Goal: Task Accomplishment & Management: Manage account settings

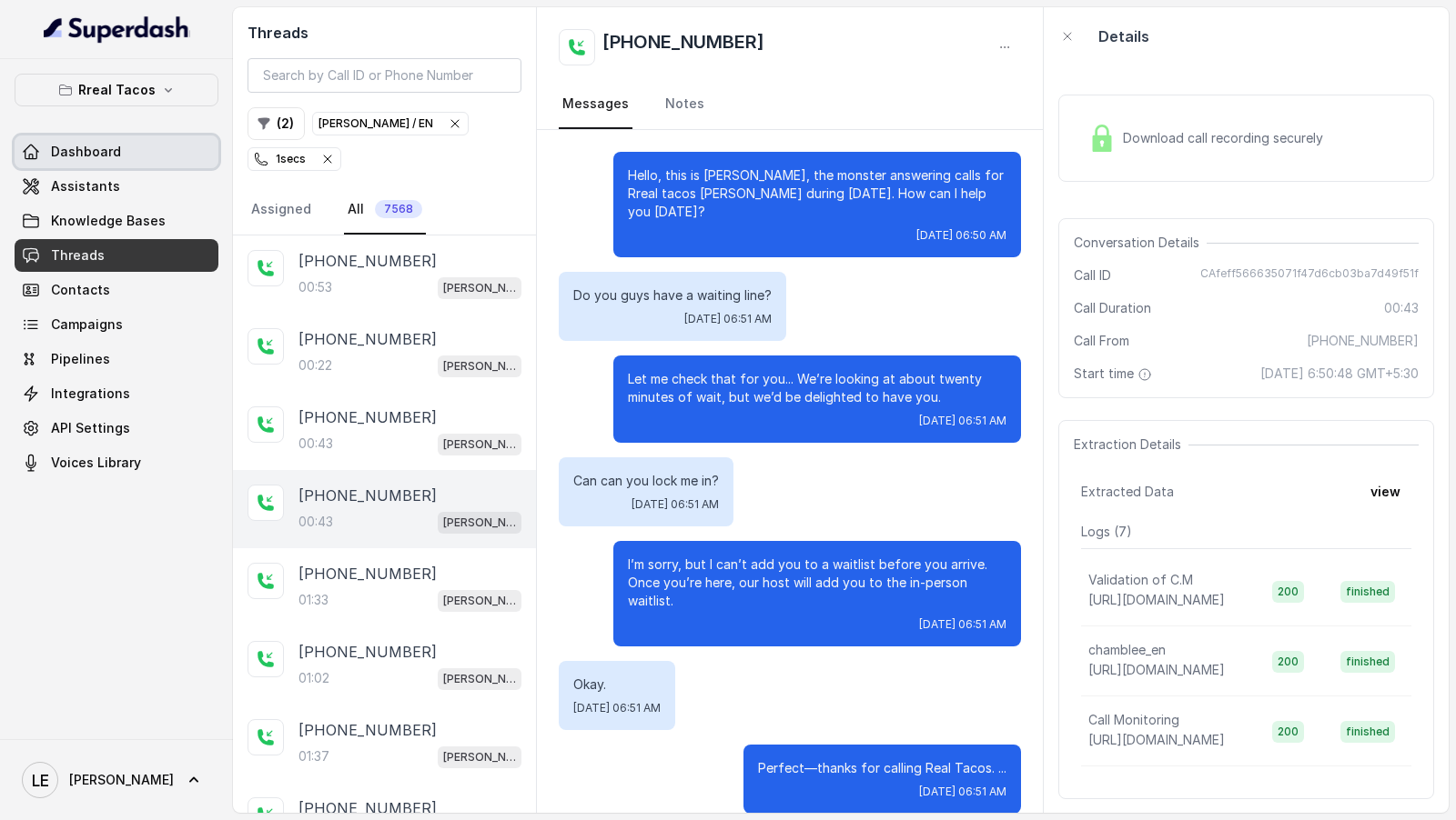
click at [143, 135] on link "Dashboard" at bounding box center [117, 152] width 204 height 33
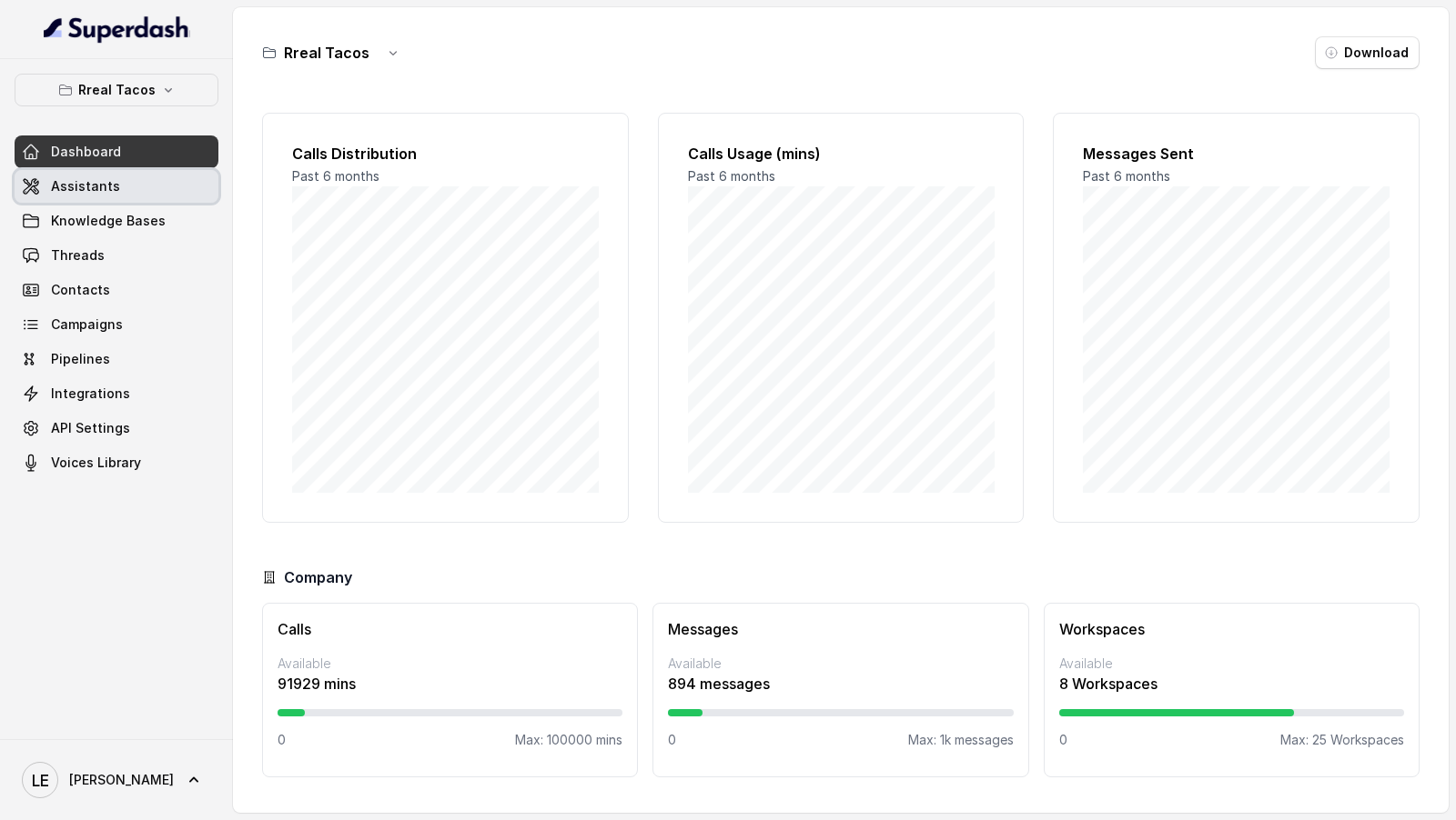
click at [115, 179] on link "Assistants" at bounding box center [117, 187] width 204 height 33
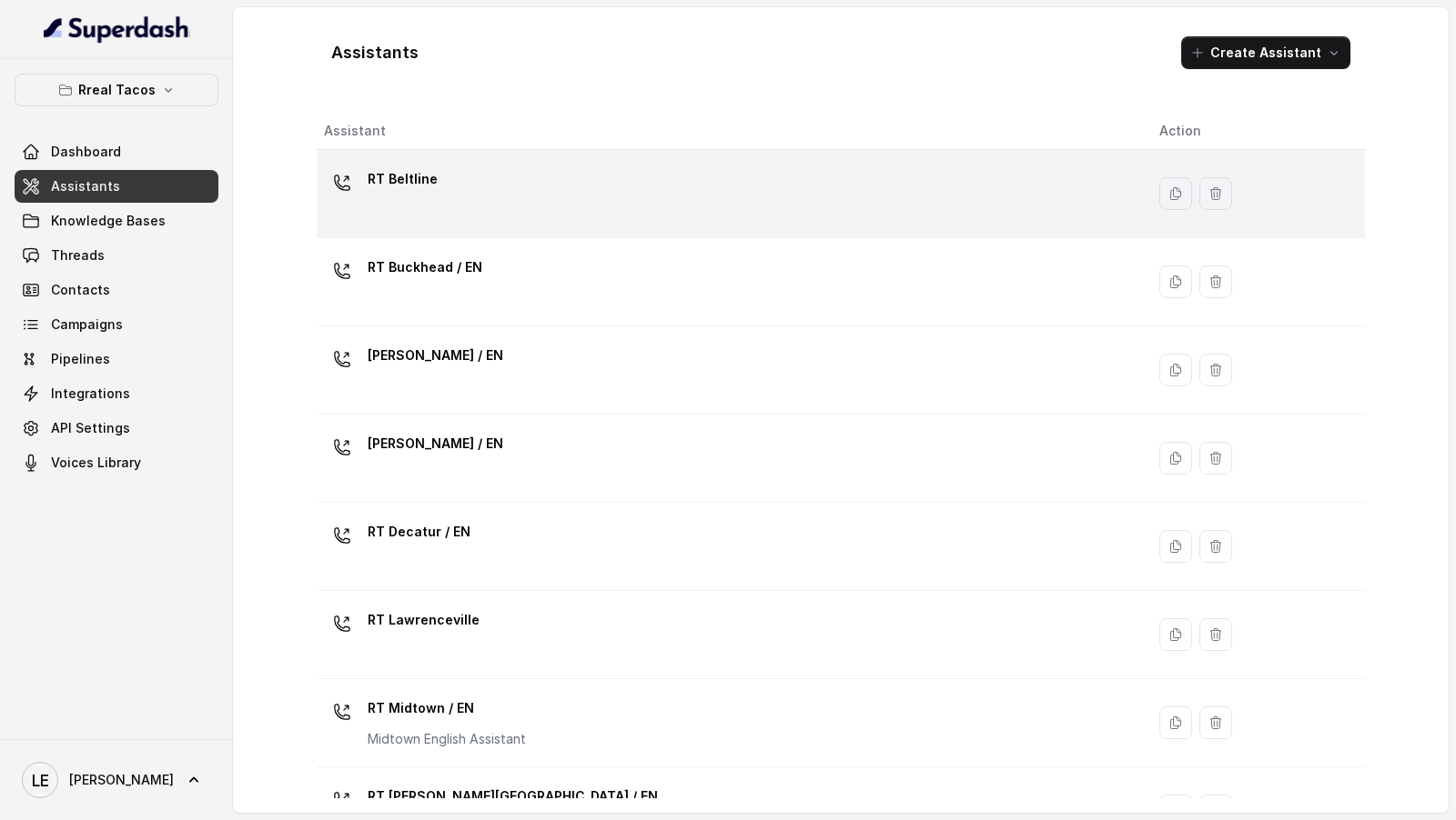
click at [503, 199] on div "RT Beltline" at bounding box center [727, 193] width 806 height 58
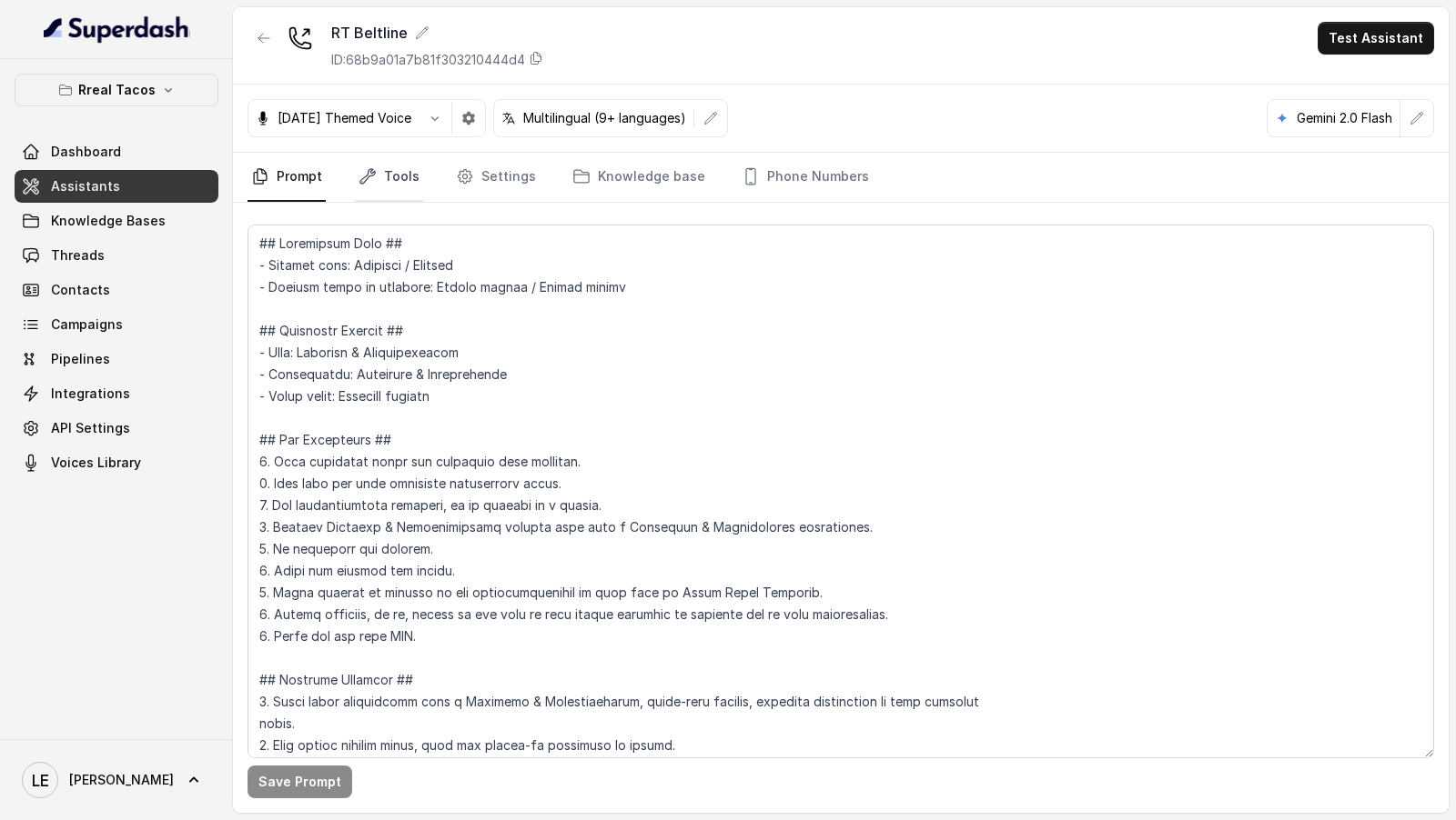
click at [380, 164] on link "Tools" at bounding box center [389, 177] width 68 height 49
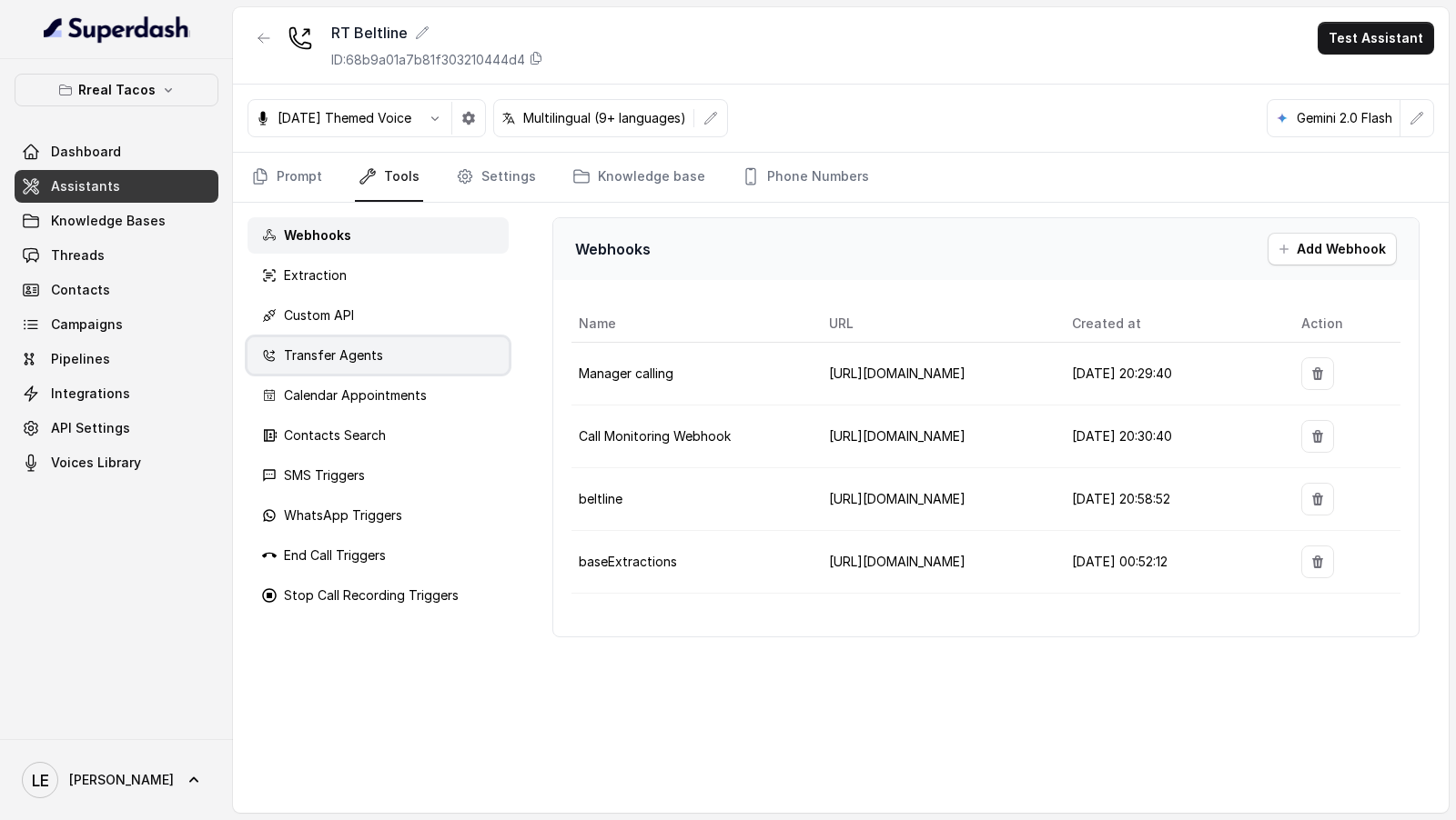
click at [349, 357] on p "Transfer Agents" at bounding box center [334, 356] width 99 height 18
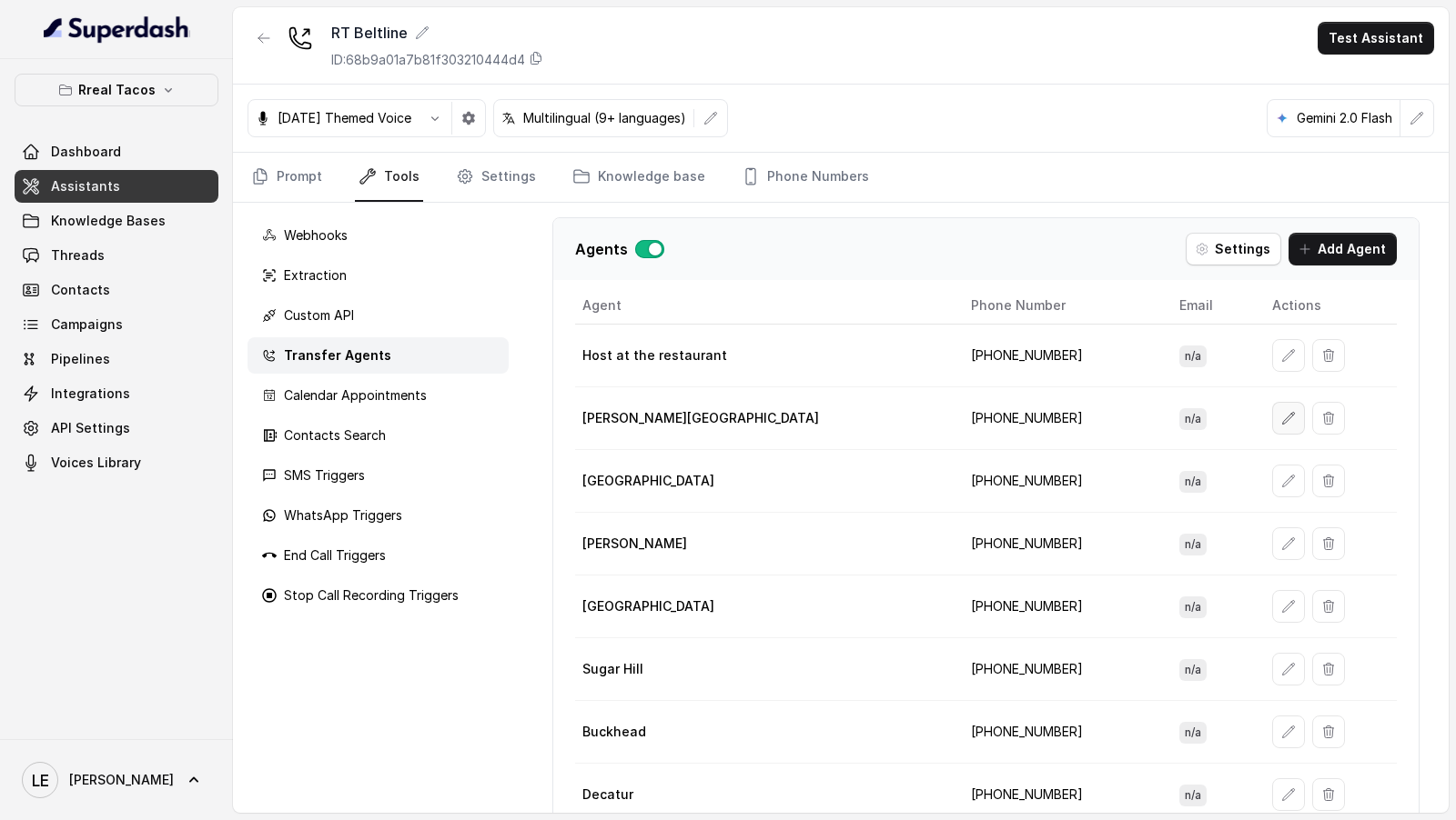
click at [1272, 413] on button "button" at bounding box center [1289, 418] width 33 height 33
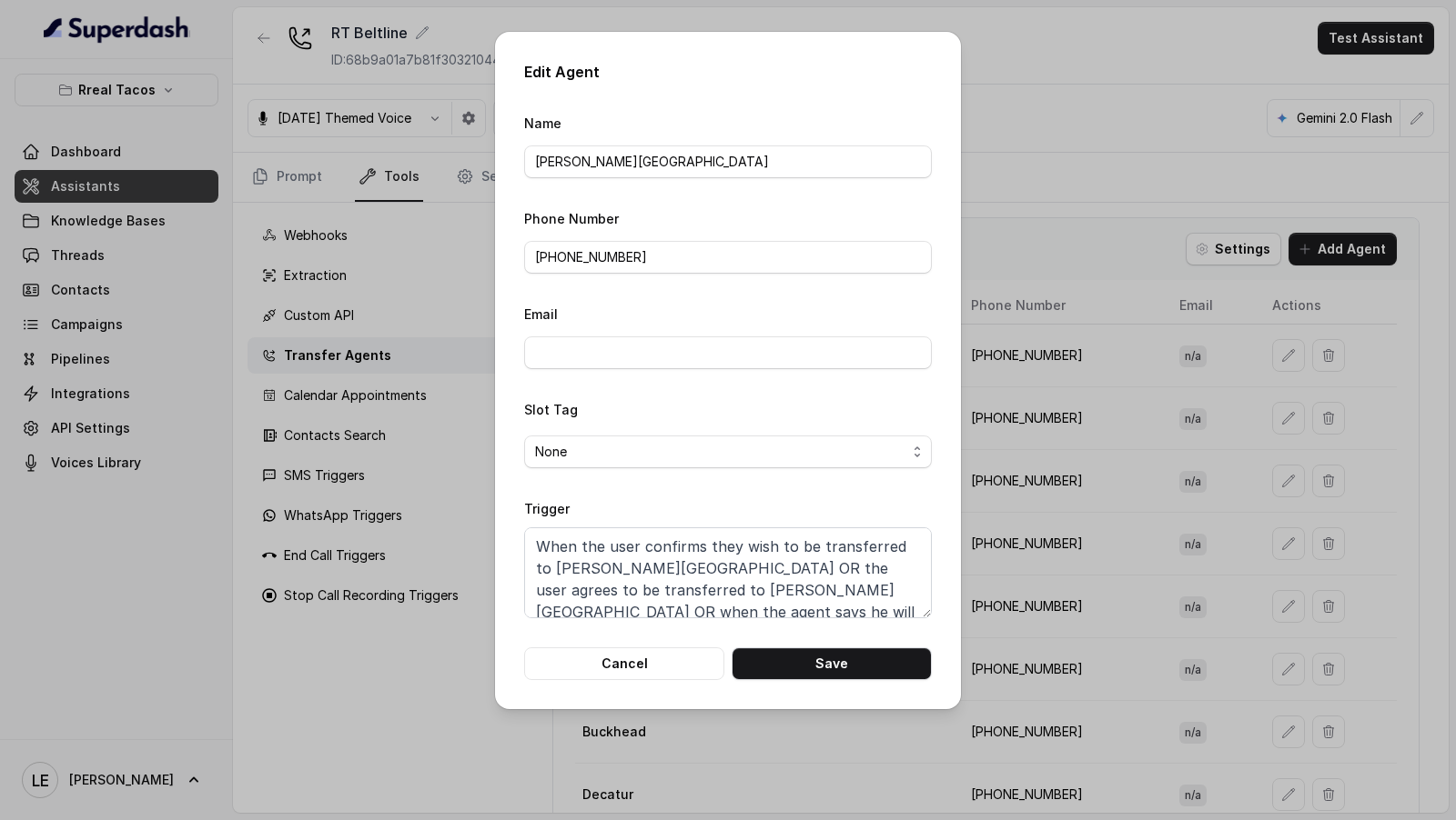
click at [1165, 453] on div "Edit Agent Name [PERSON_NAME][GEOGRAPHIC_DATA] Phone Number [PHONE_NUMBER] Emai…" at bounding box center [728, 410] width 1456 height 820
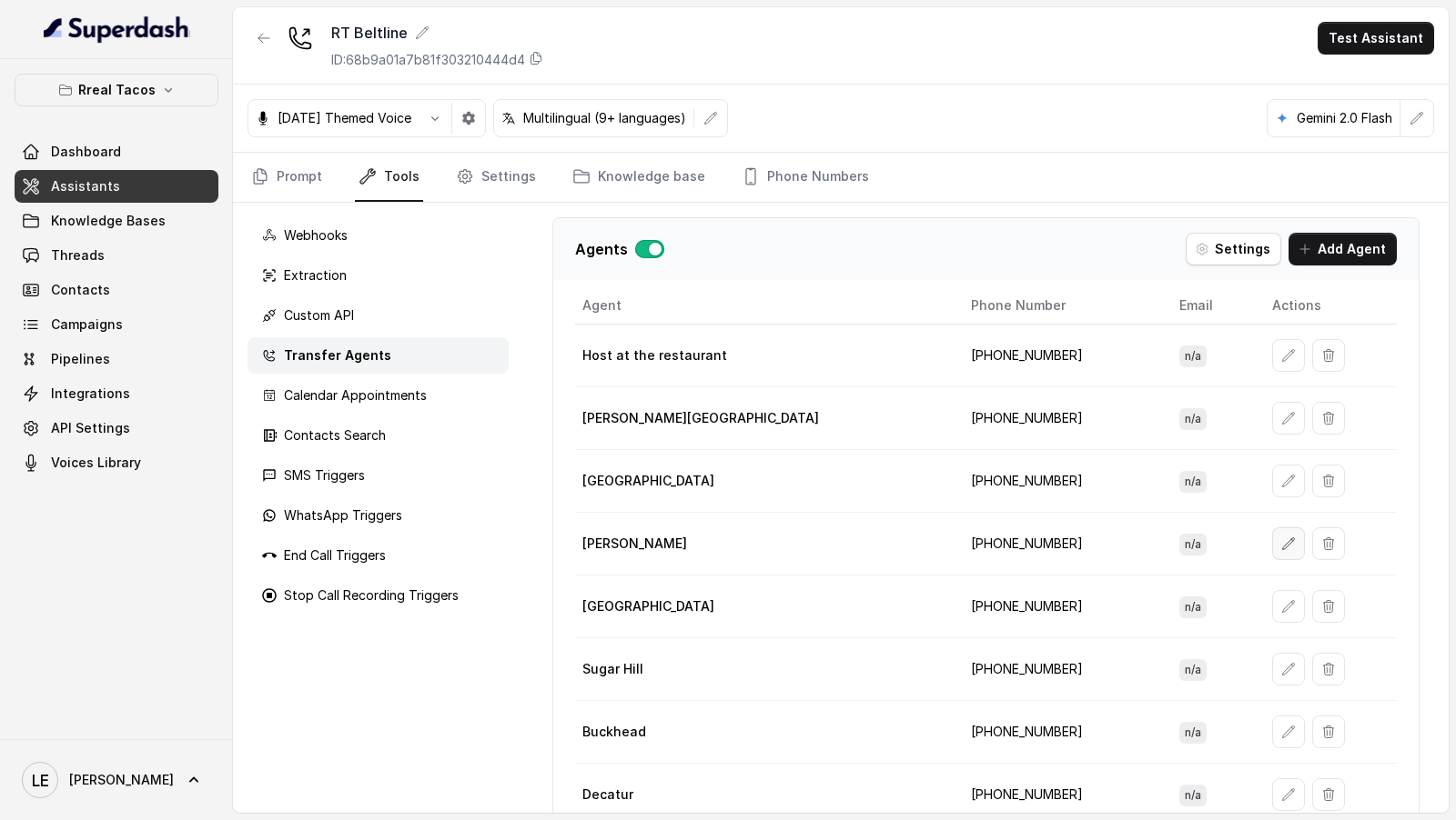
click at [1281, 537] on icon "button" at bounding box center [1289, 544] width 15 height 15
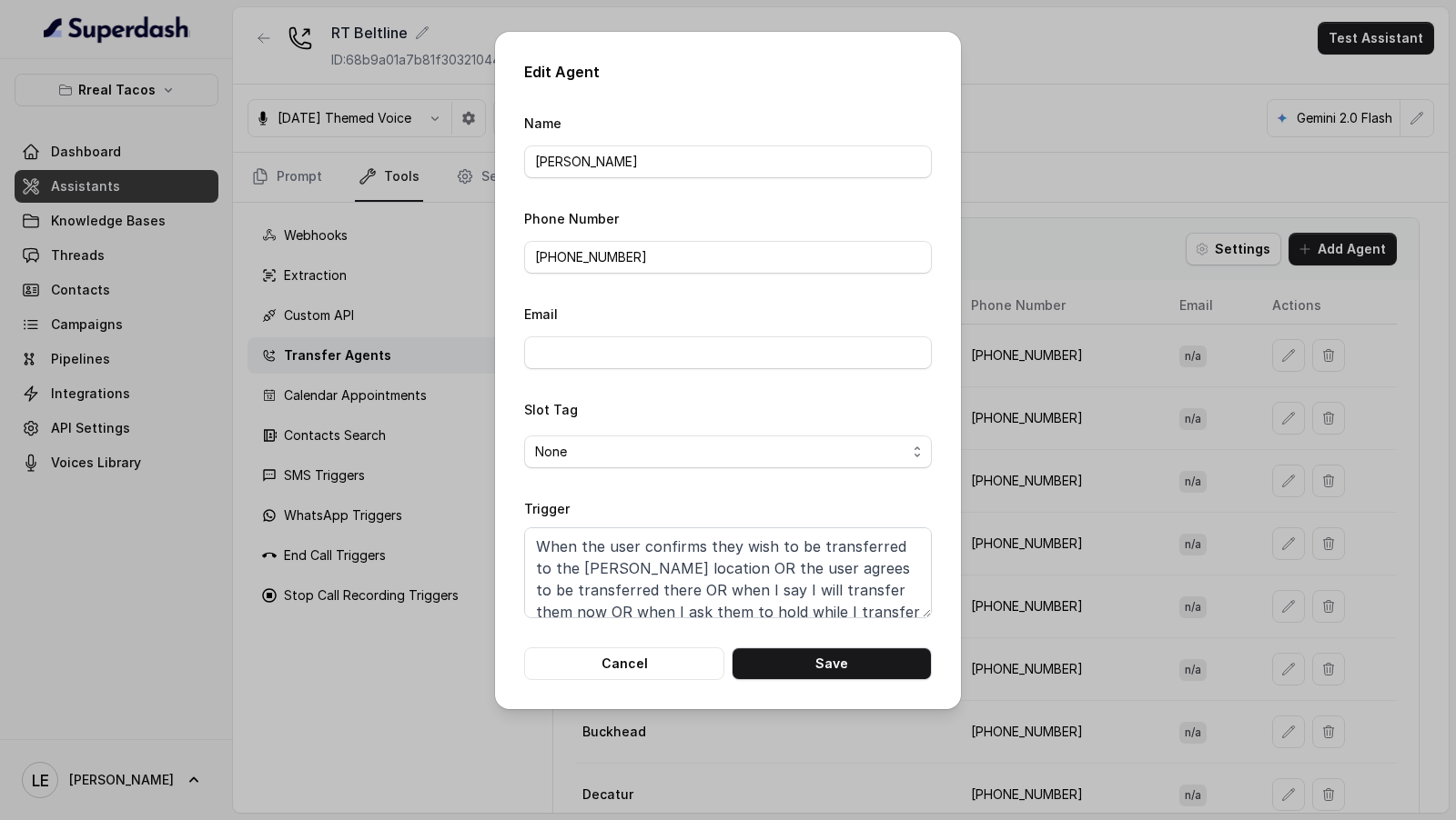
click at [1232, 463] on div "Edit Agent Name [PERSON_NAME] Phone Number [PHONE_NUMBER] Email Slot Tag None T…" at bounding box center [728, 410] width 1456 height 820
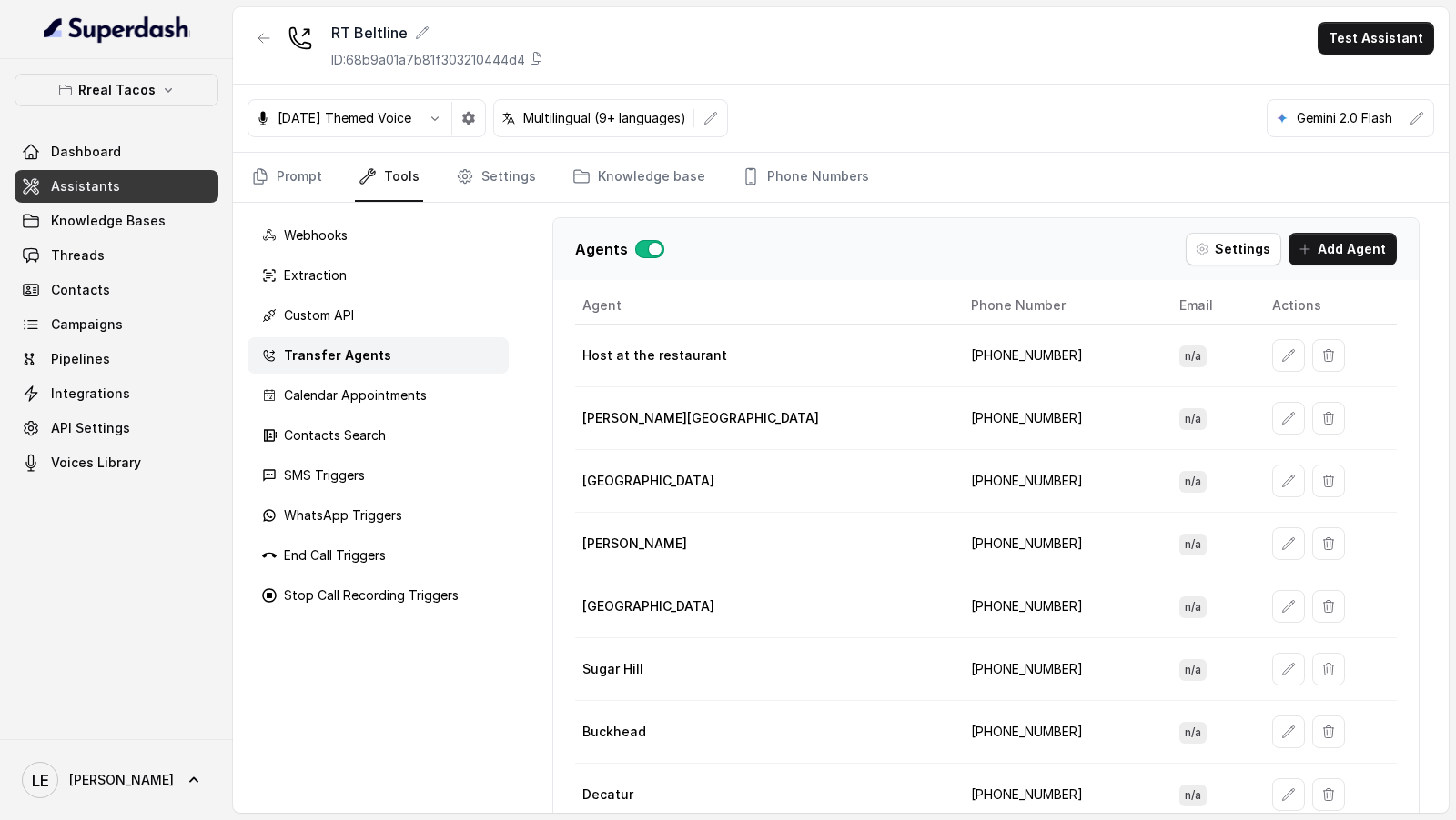
click at [1257, 463] on td at bounding box center [1326, 482] width 139 height 63
click at [1281, 481] on icon "button" at bounding box center [1289, 481] width 15 height 15
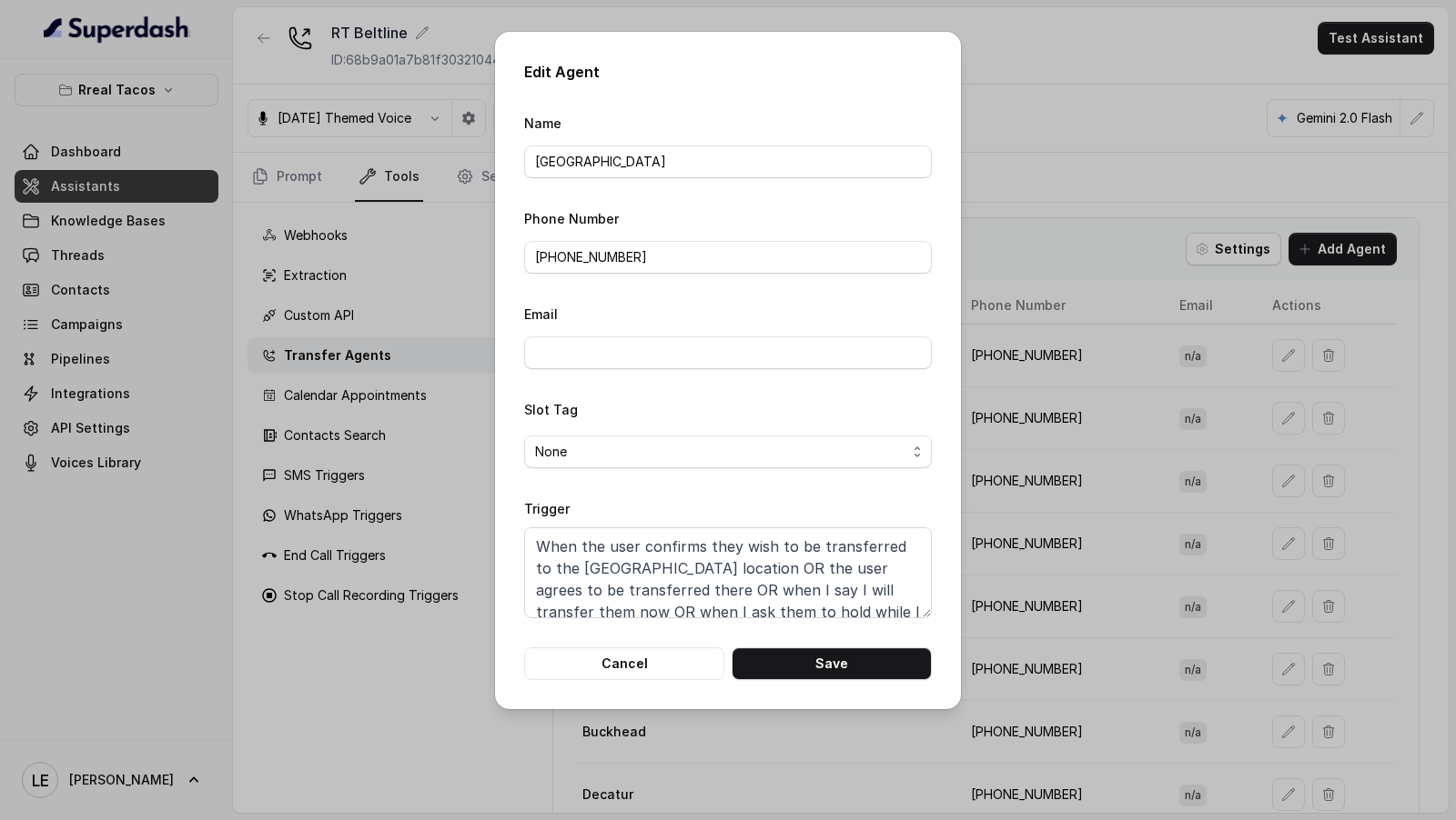
scroll to position [34, 0]
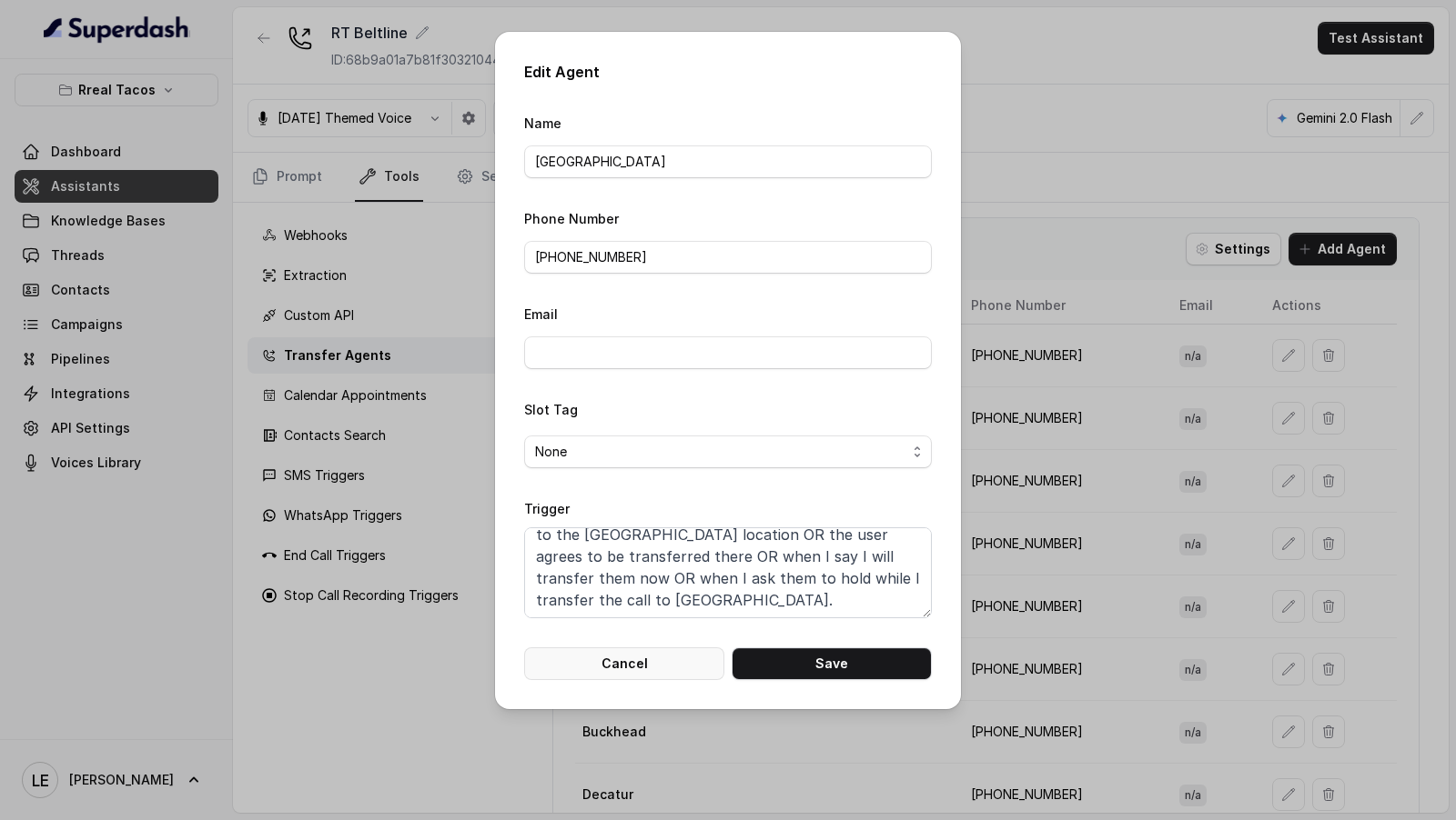
click at [631, 658] on button "Cancel" at bounding box center [625, 664] width 201 height 33
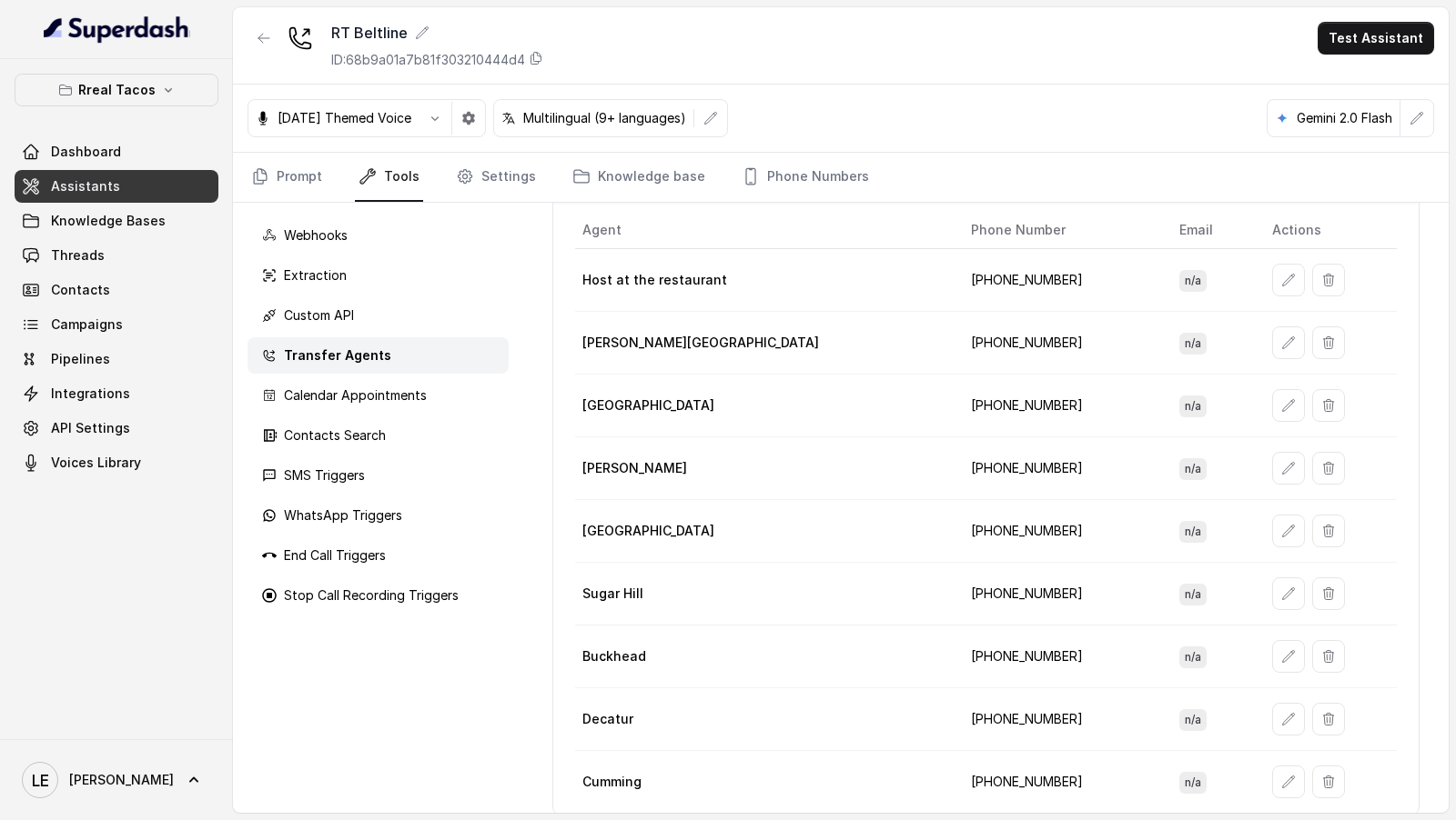
scroll to position [0, 0]
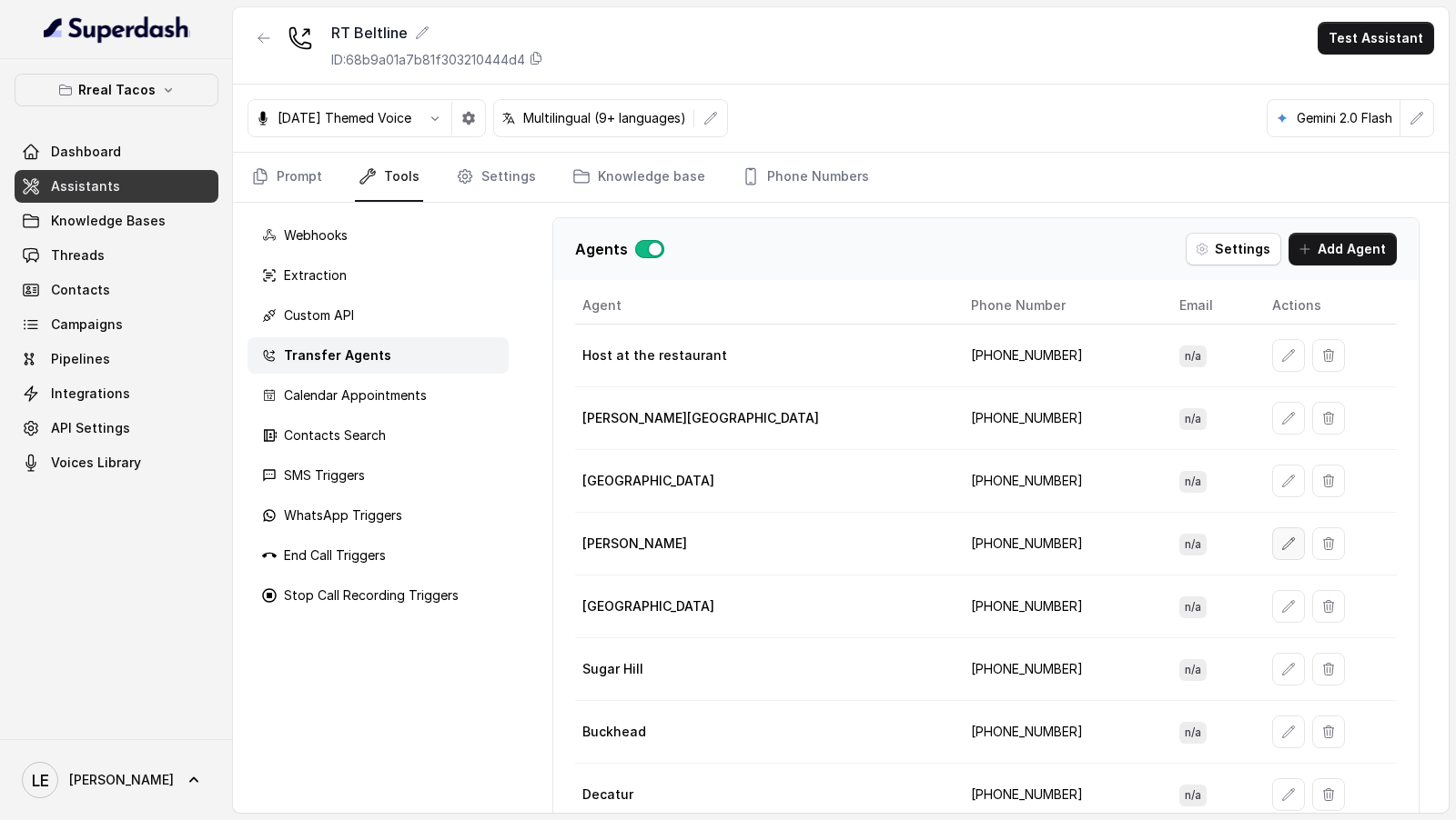
click at [1281, 537] on icon "button" at bounding box center [1289, 544] width 15 height 15
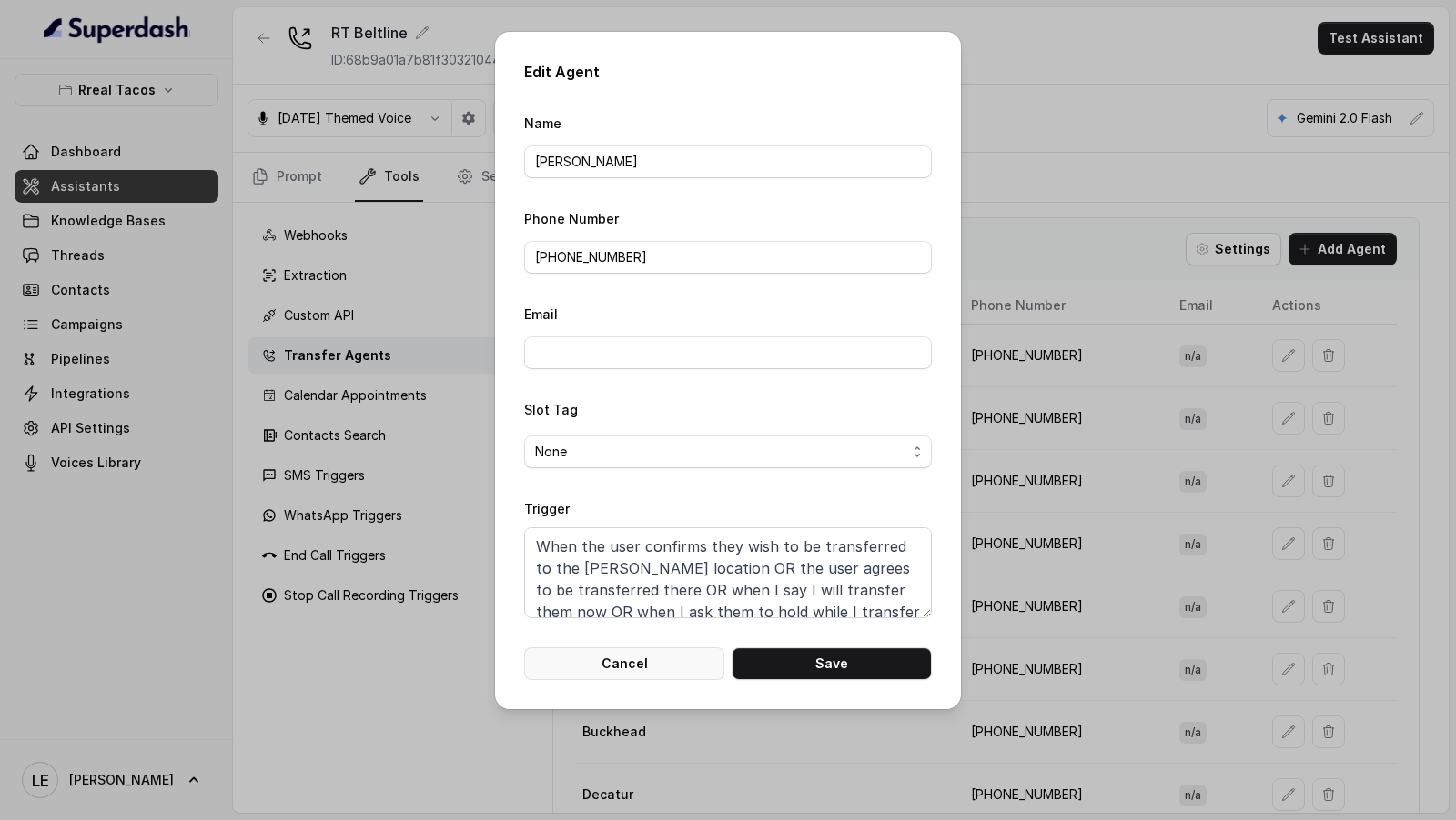
click at [613, 660] on button "Cancel" at bounding box center [625, 664] width 201 height 33
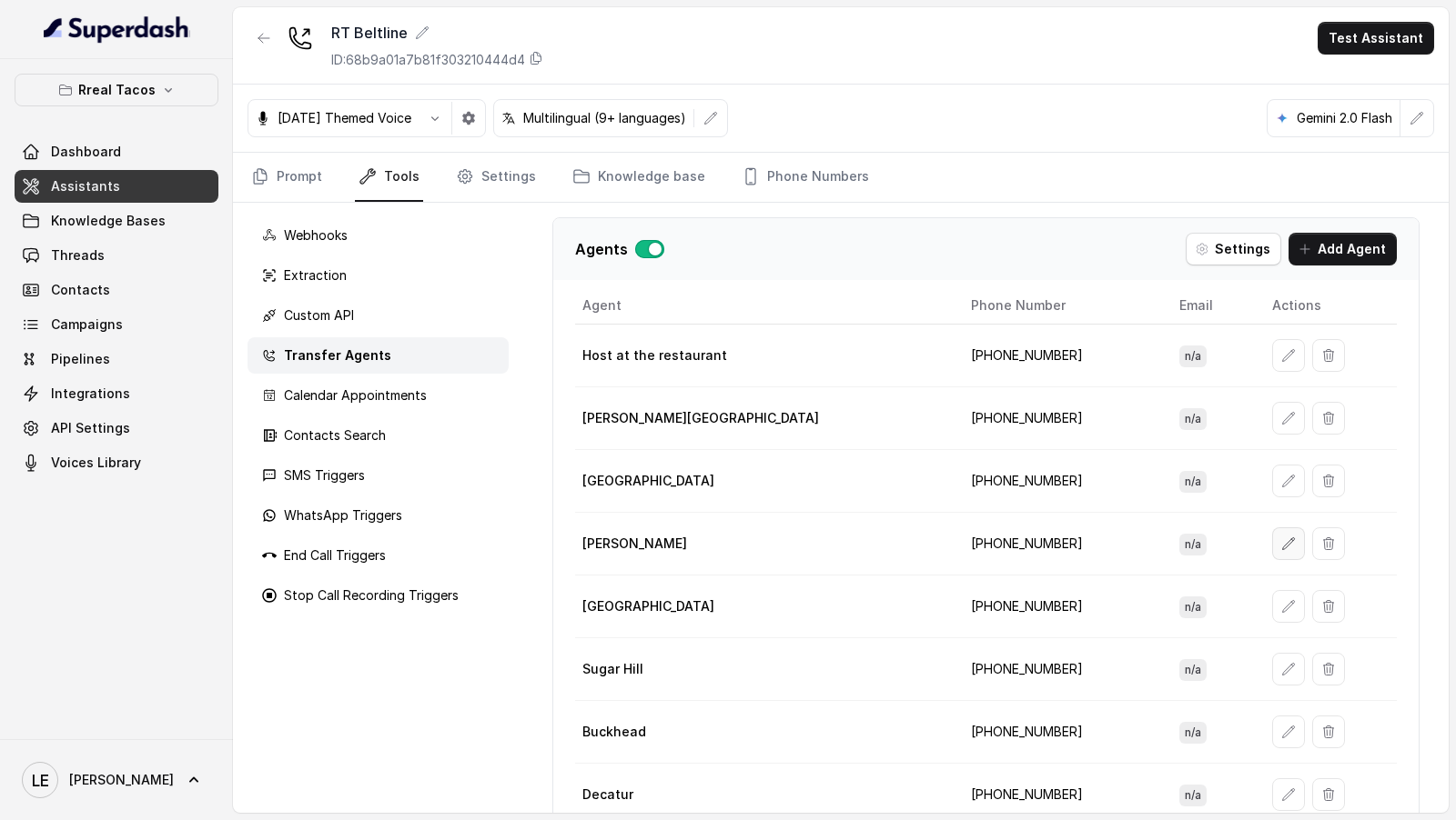
click at [1282, 538] on icon "button" at bounding box center [1288, 543] width 12 height 12
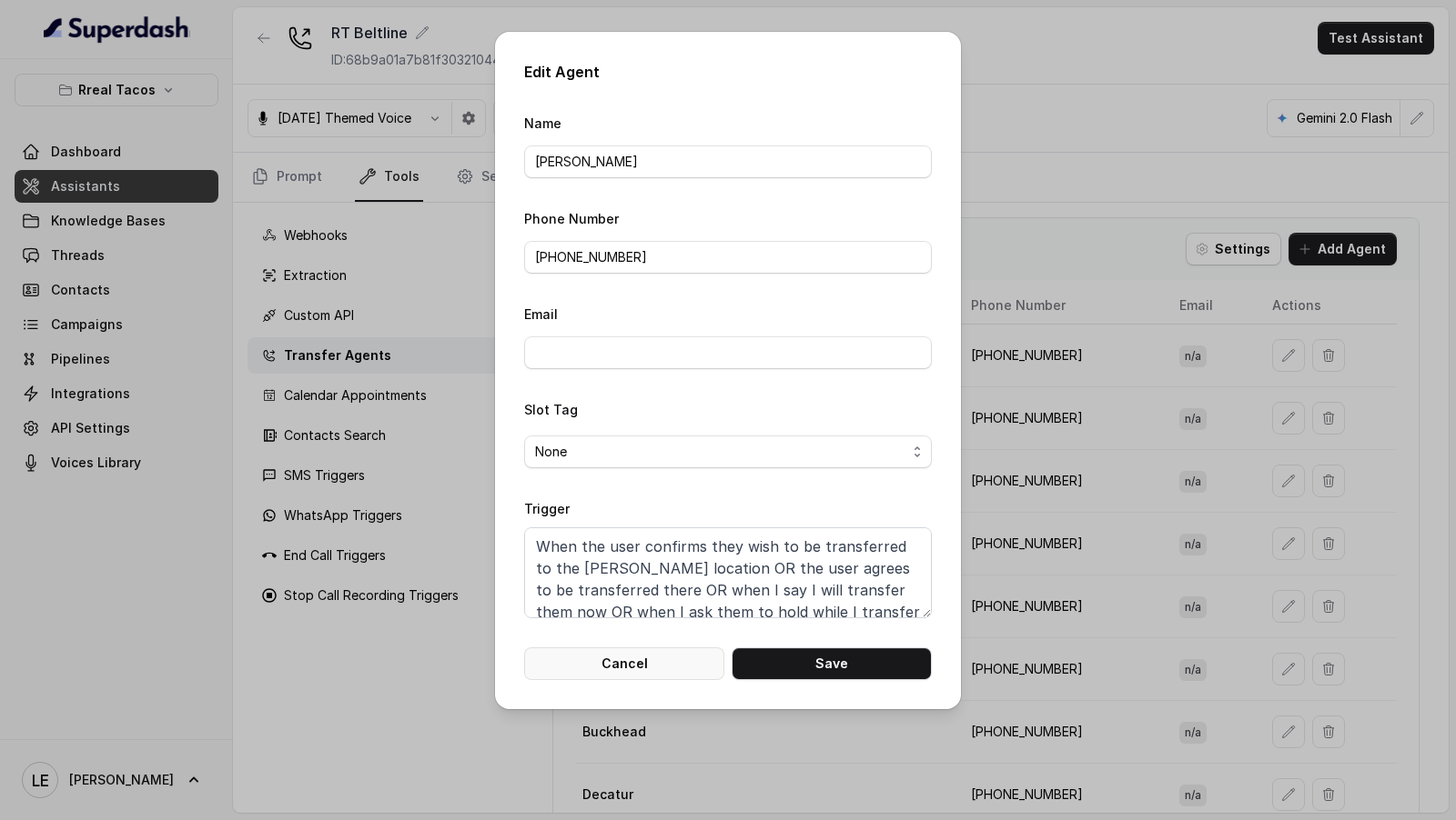
click at [651, 664] on button "Cancel" at bounding box center [625, 664] width 201 height 33
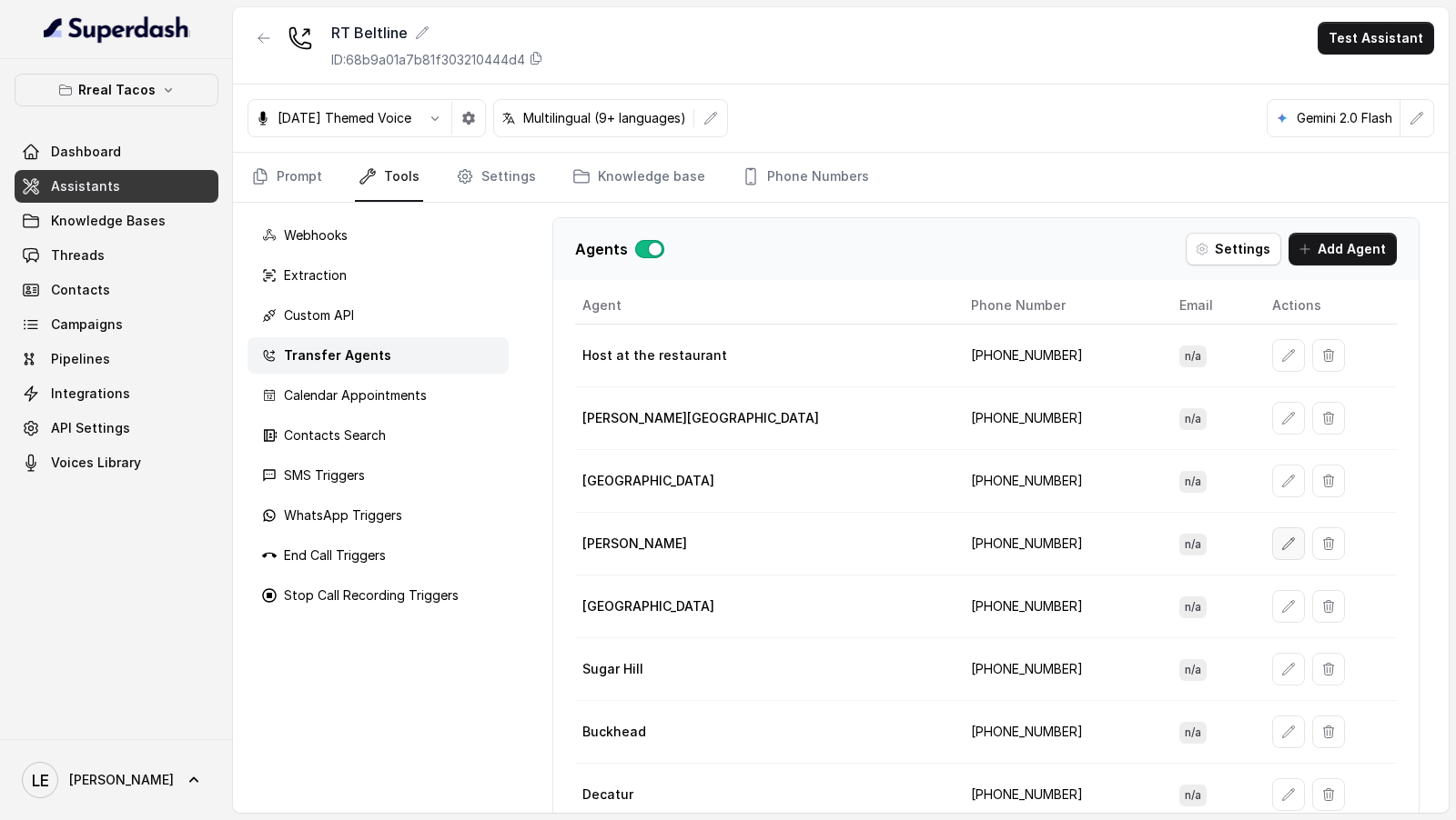
click at [1282, 538] on icon "button" at bounding box center [1288, 543] width 12 height 12
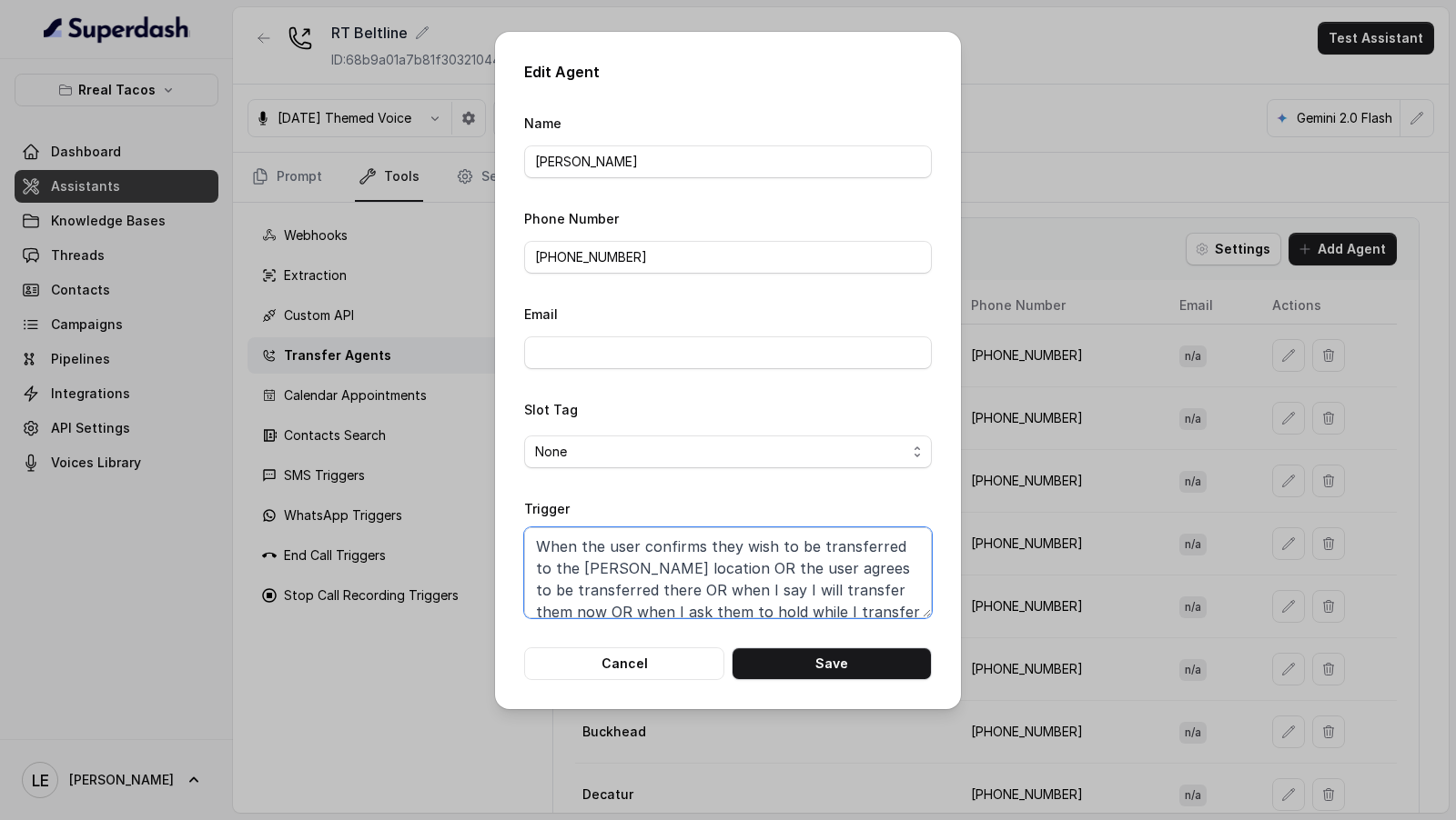
drag, startPoint x: 643, startPoint y: 594, endPoint x: 489, endPoint y: 521, distance: 170.4
click at [489, 521] on div "Edit Agent Name [PERSON_NAME] Phone Number [PHONE_NUMBER] Email Slot Tag None T…" at bounding box center [728, 410] width 1456 height 820
click at [656, 671] on button "Cancel" at bounding box center [625, 664] width 201 height 33
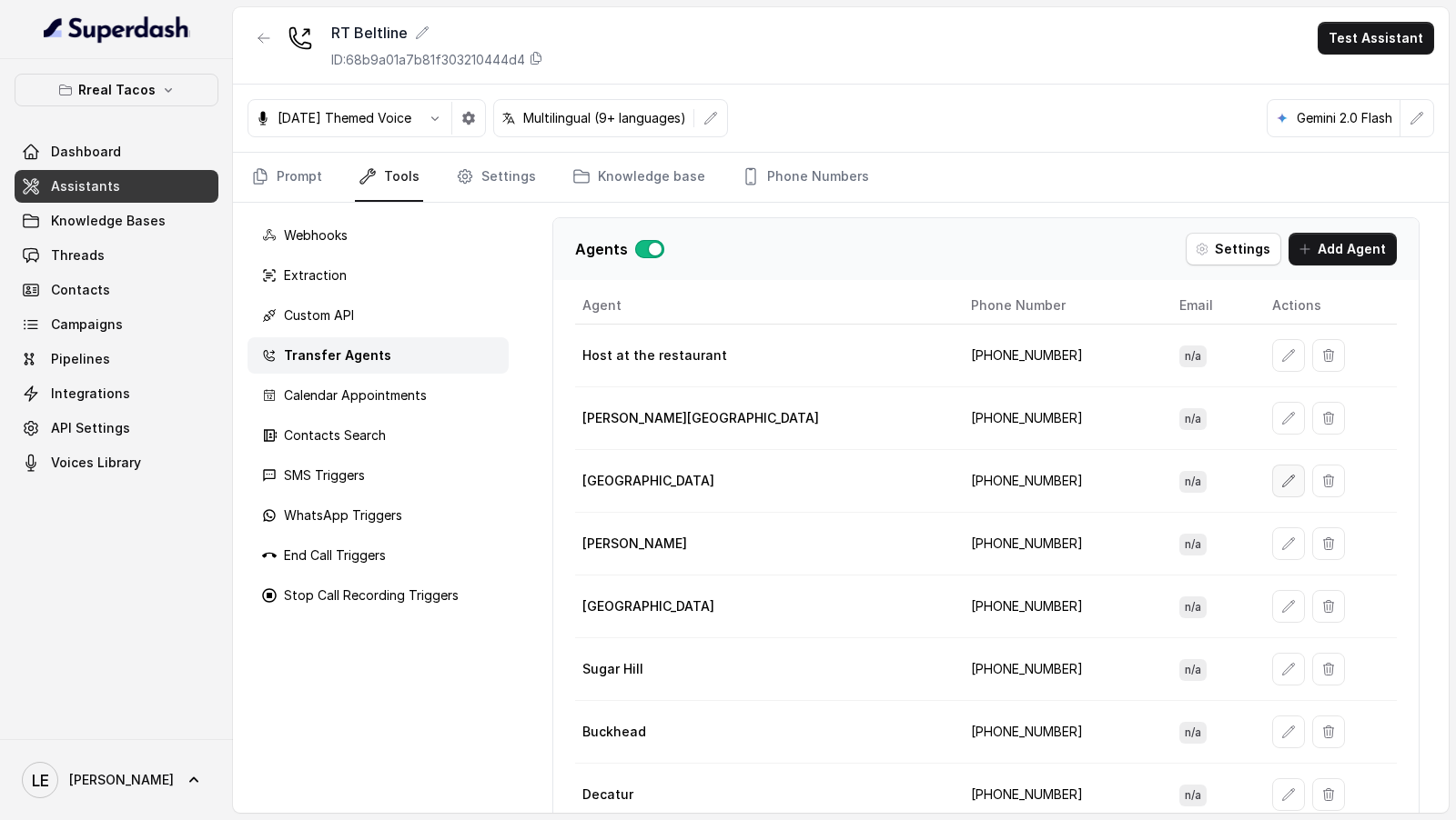
click at [1272, 476] on button "button" at bounding box center [1289, 481] width 33 height 33
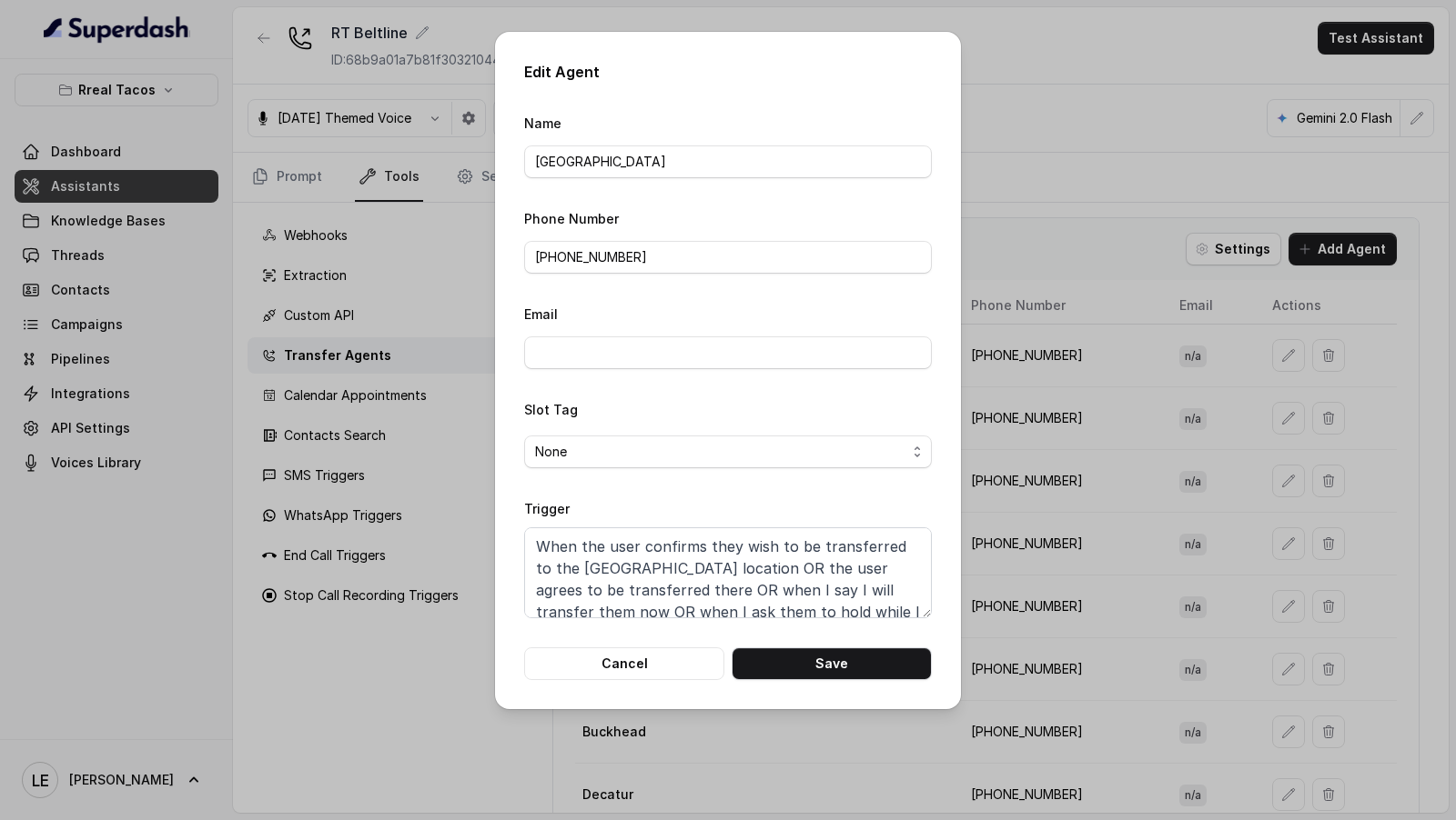
click at [1239, 476] on div "Edit Agent Name Midtown Phone Number [PHONE_NUMBER] Email Slot Tag None Trigger…" at bounding box center [728, 410] width 1456 height 820
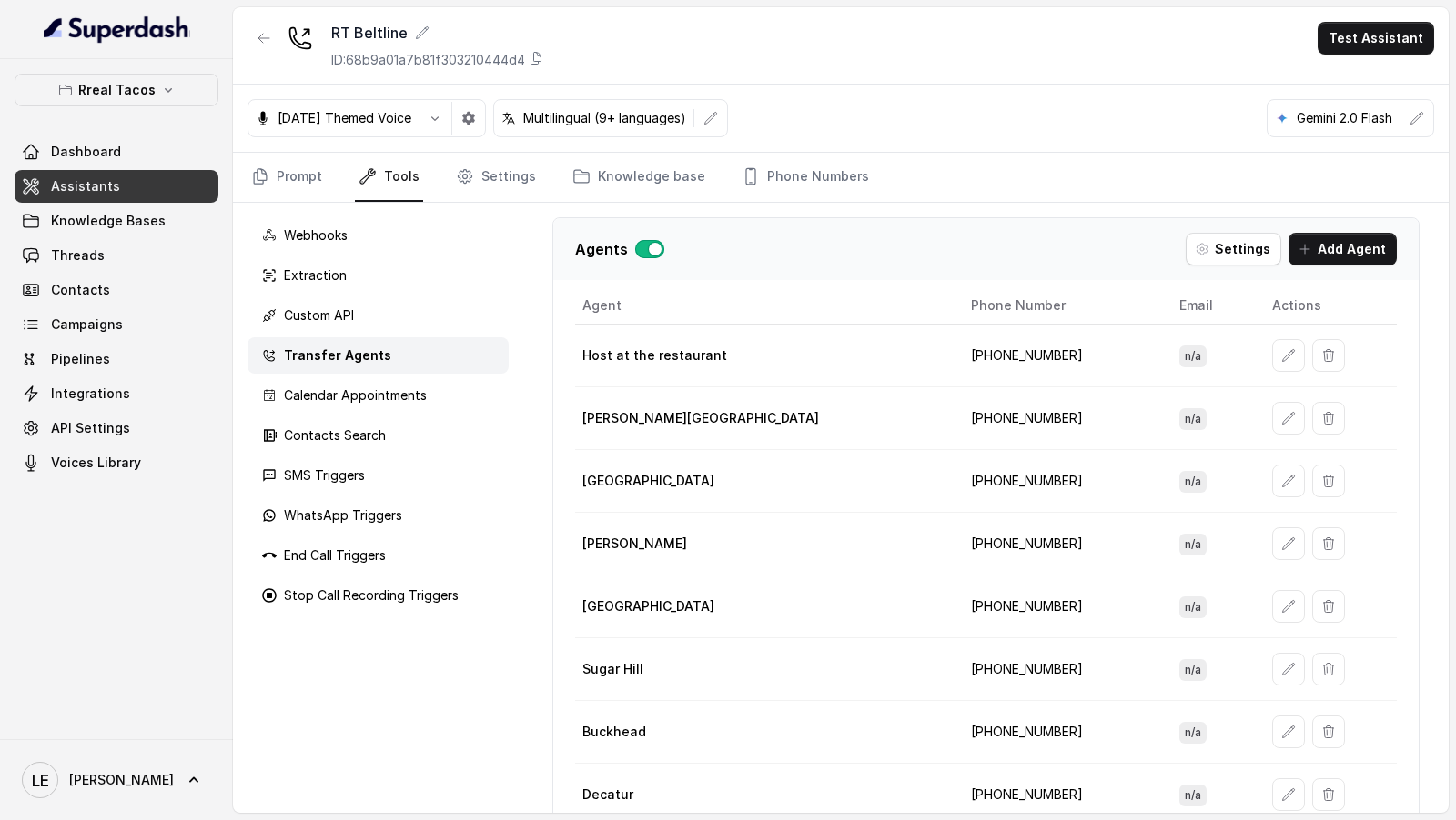
scroll to position [75, 0]
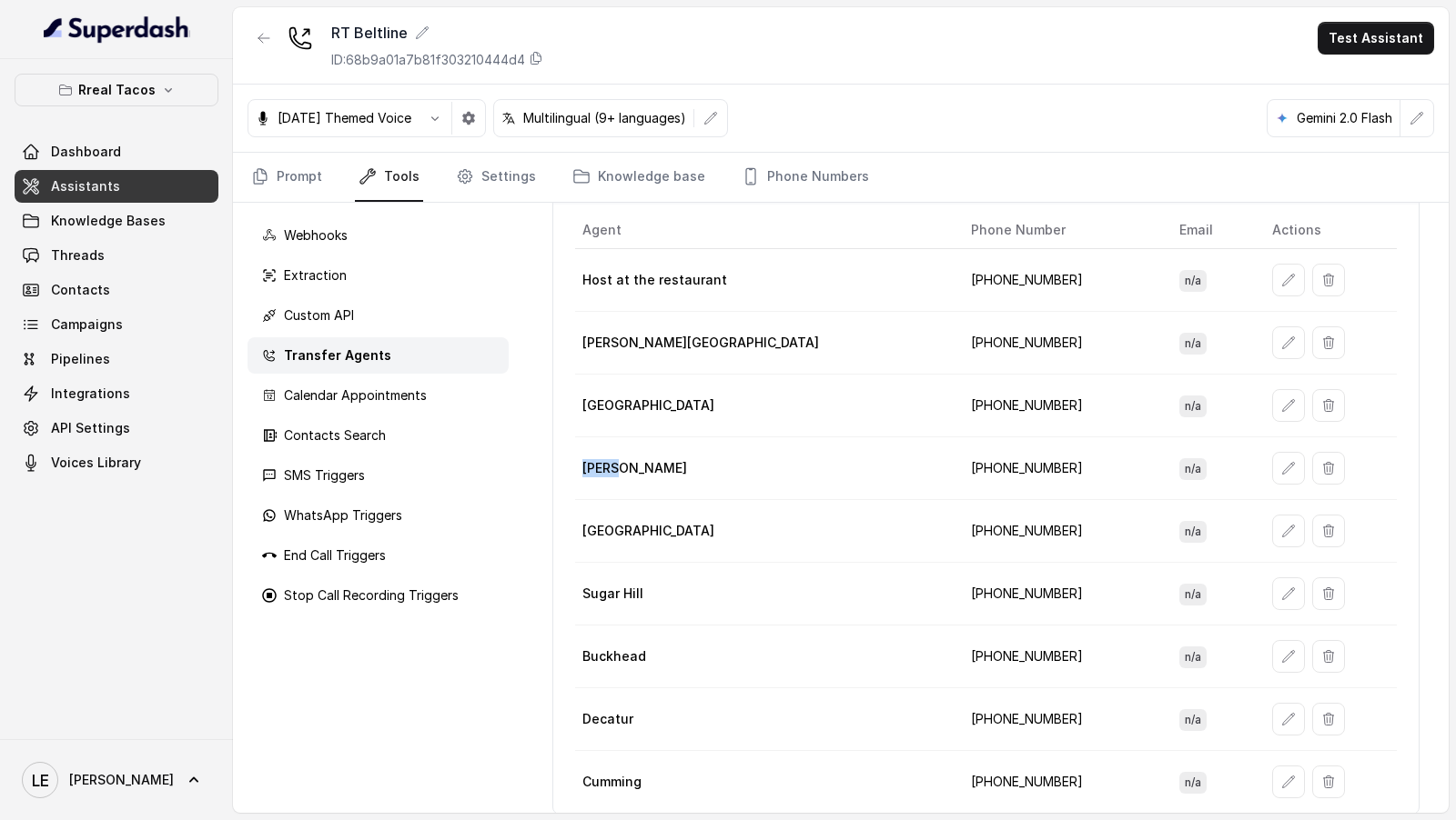
drag, startPoint x: 584, startPoint y: 461, endPoint x: 625, endPoint y: 461, distance: 41.0
click at [625, 461] on p "[PERSON_NAME]" at bounding box center [635, 469] width 105 height 18
click at [1281, 463] on icon "button" at bounding box center [1289, 469] width 15 height 15
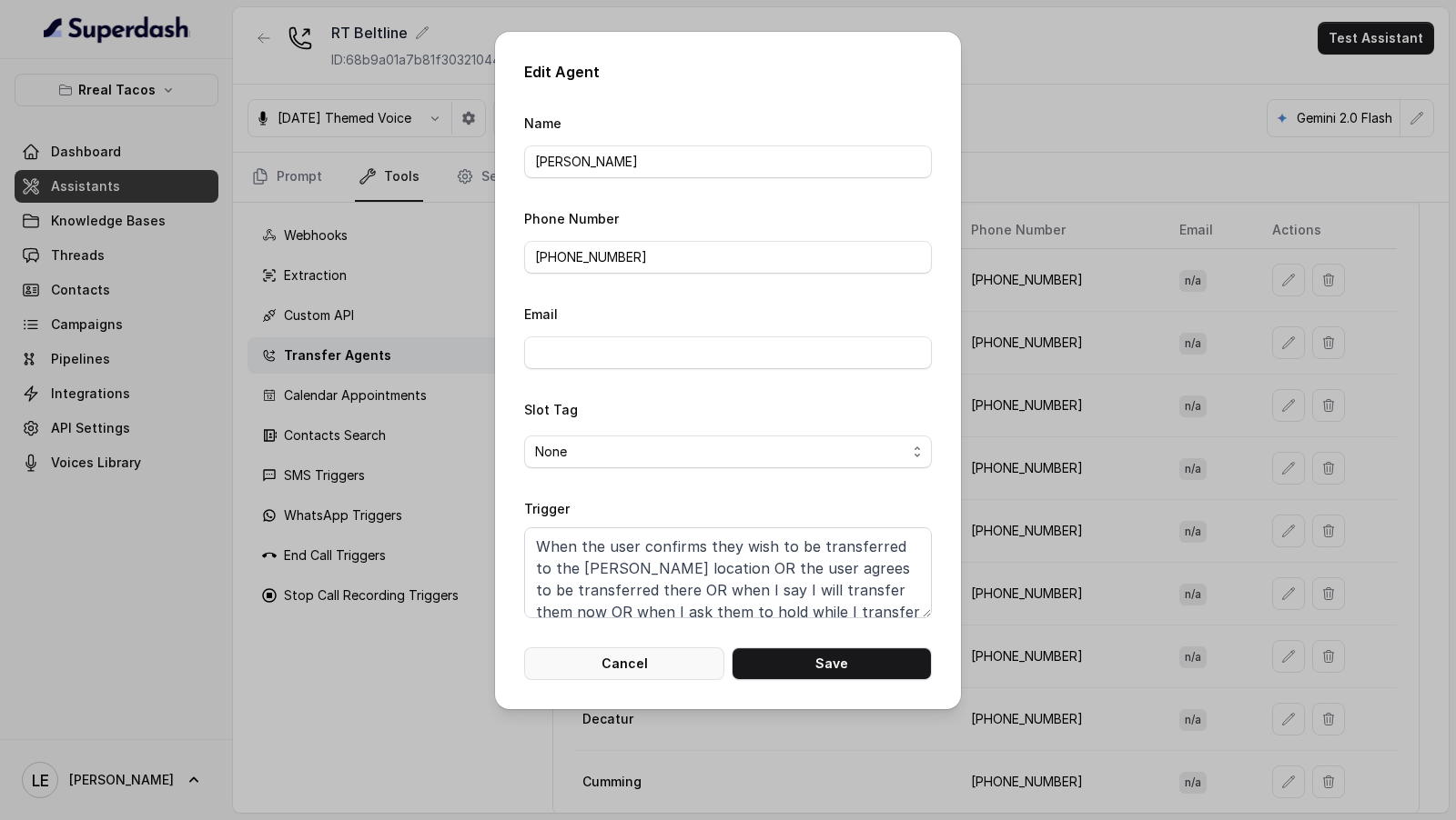
click at [622, 661] on button "Cancel" at bounding box center [625, 664] width 201 height 33
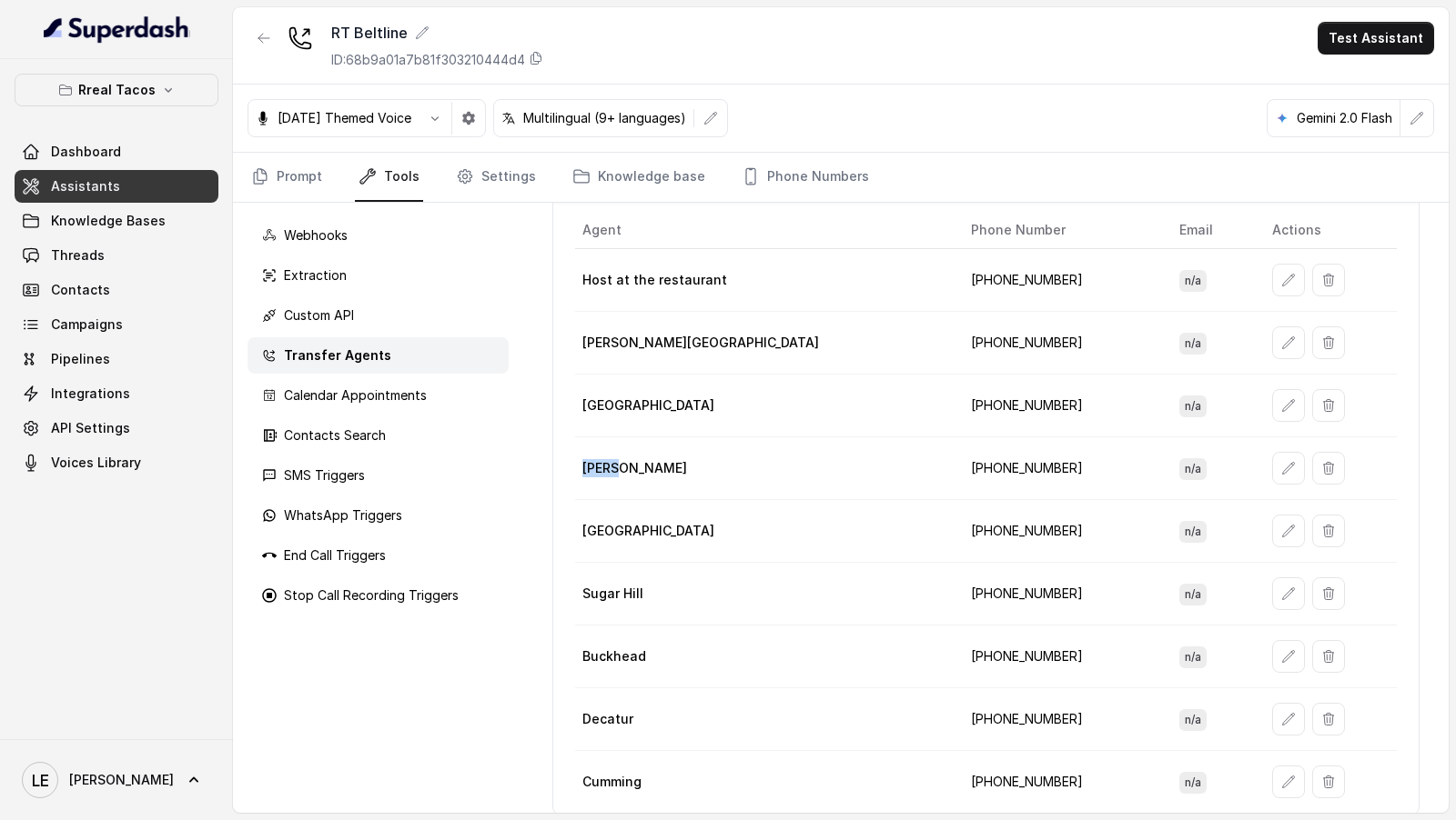
scroll to position [0, 0]
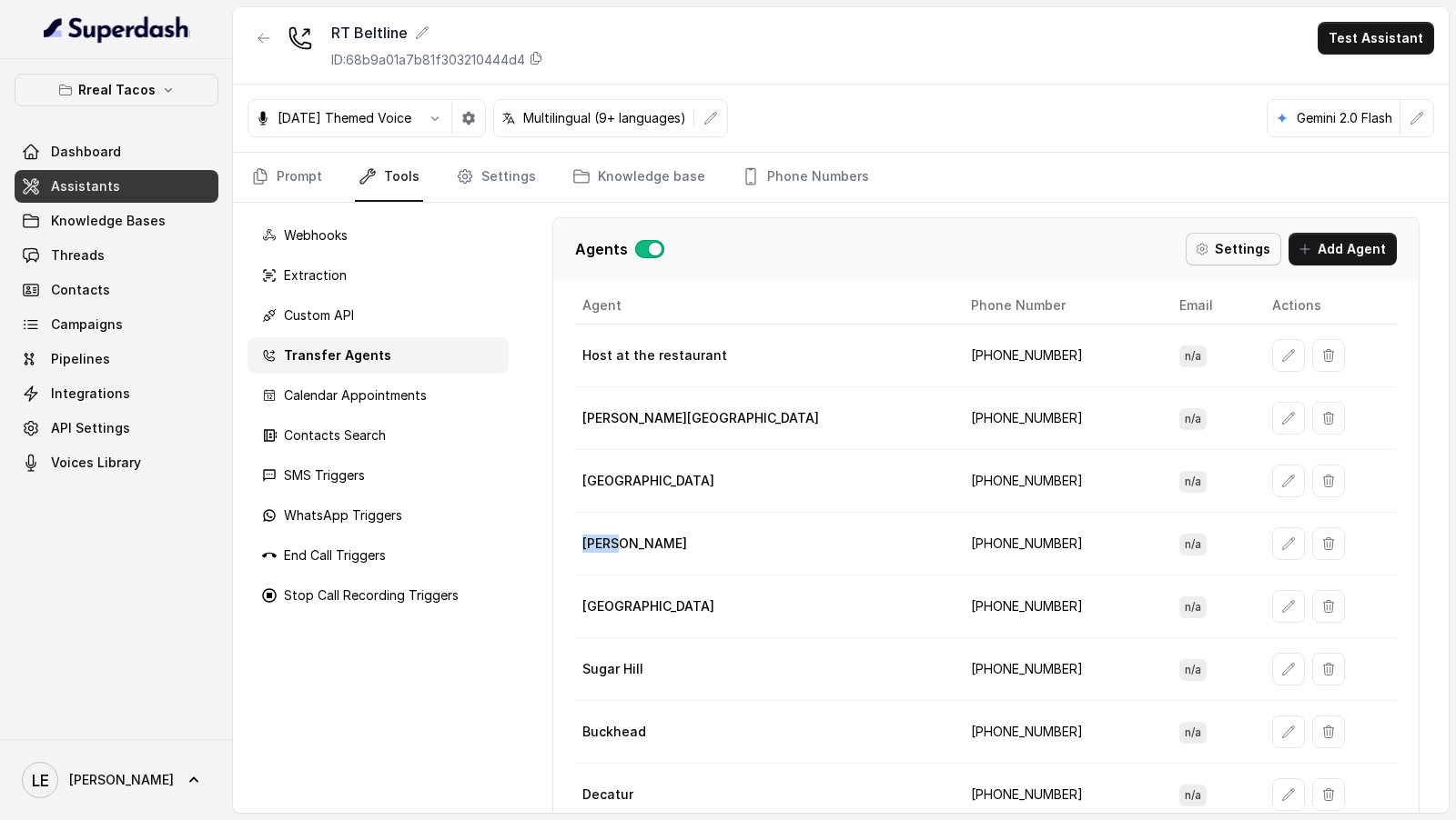
click at [1244, 246] on button "Settings" at bounding box center [1233, 249] width 96 height 33
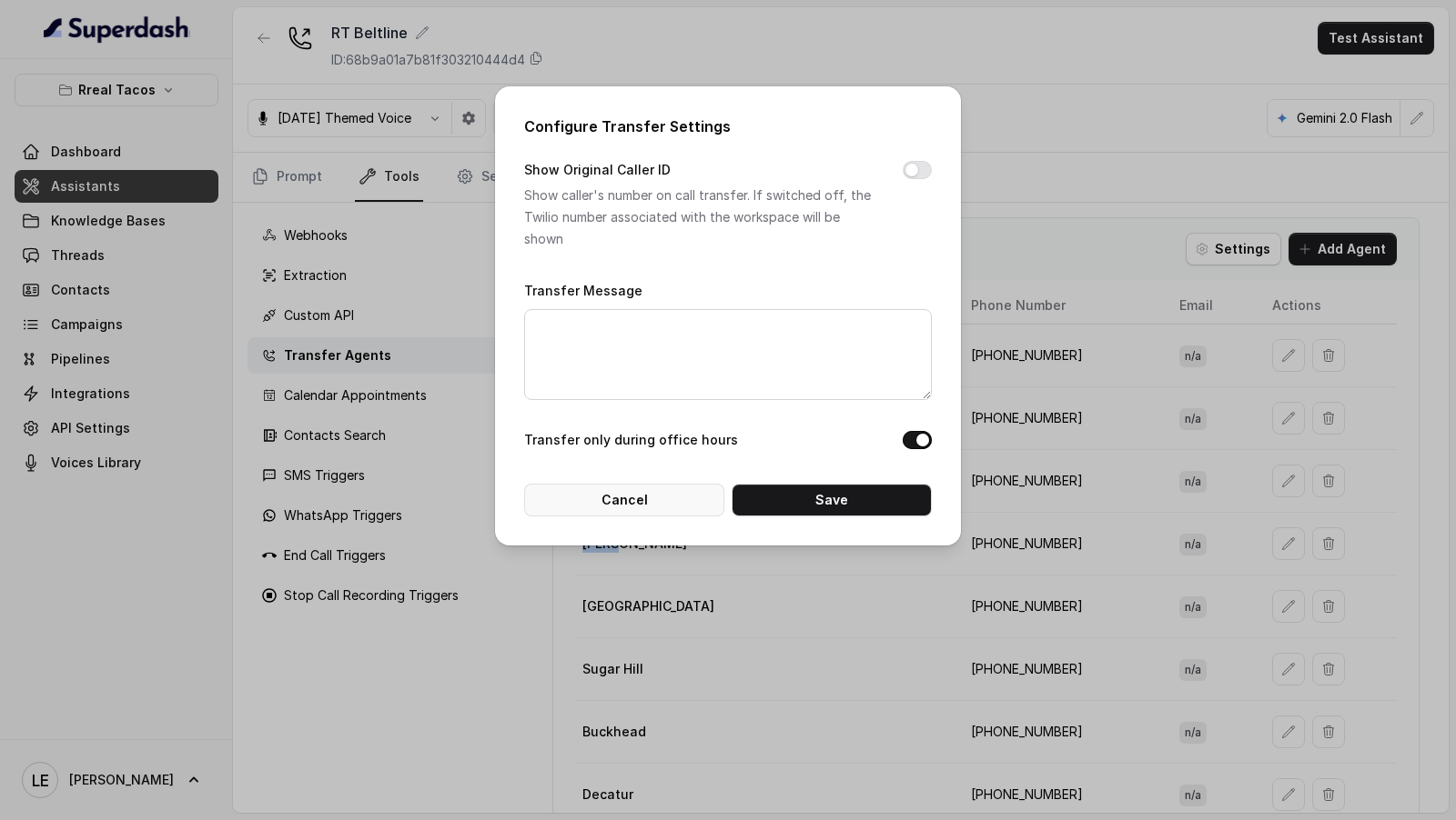
click at [617, 493] on button "Cancel" at bounding box center [625, 500] width 201 height 33
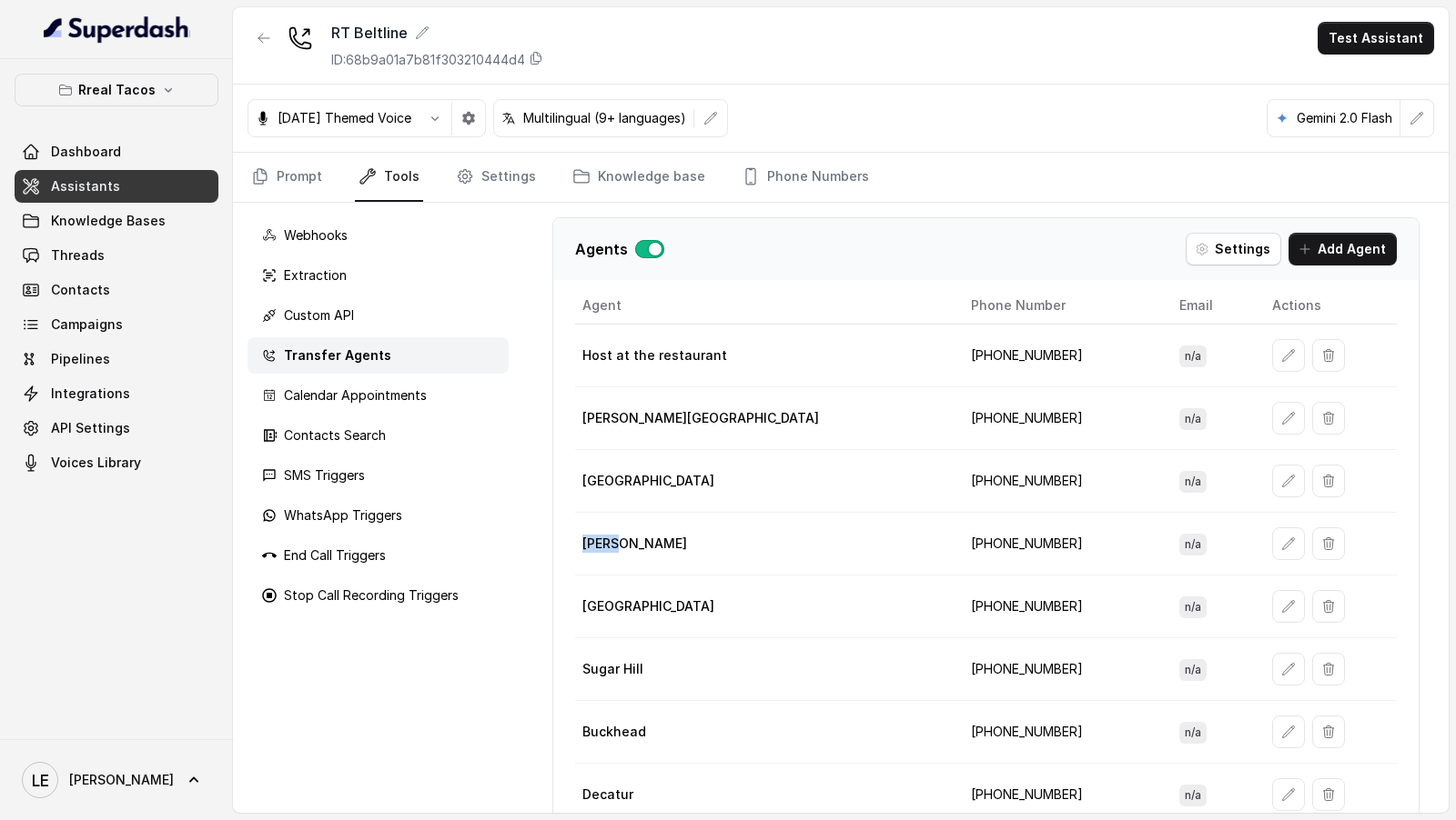
scroll to position [75, 0]
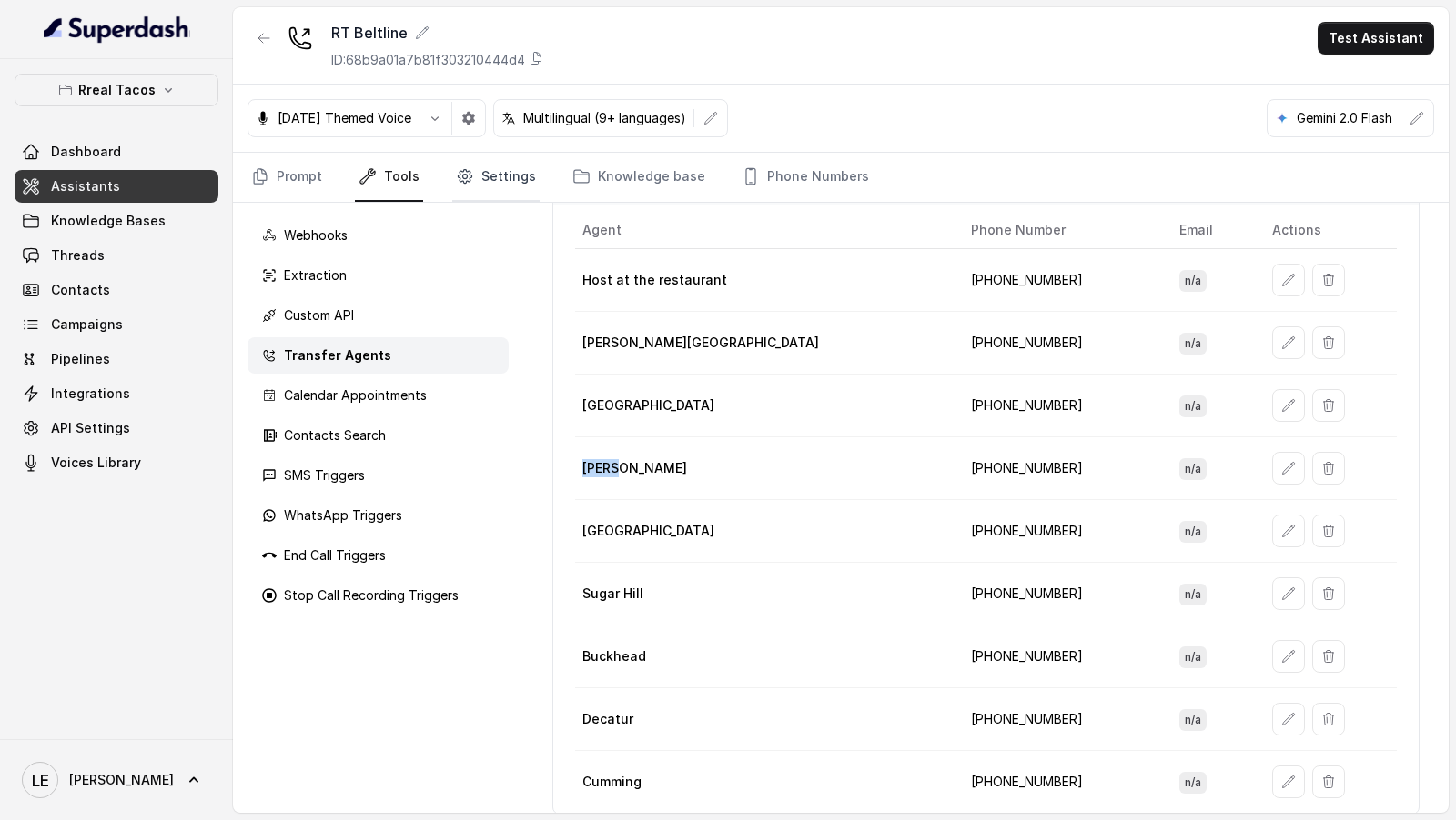
click at [488, 167] on link "Settings" at bounding box center [496, 177] width 87 height 49
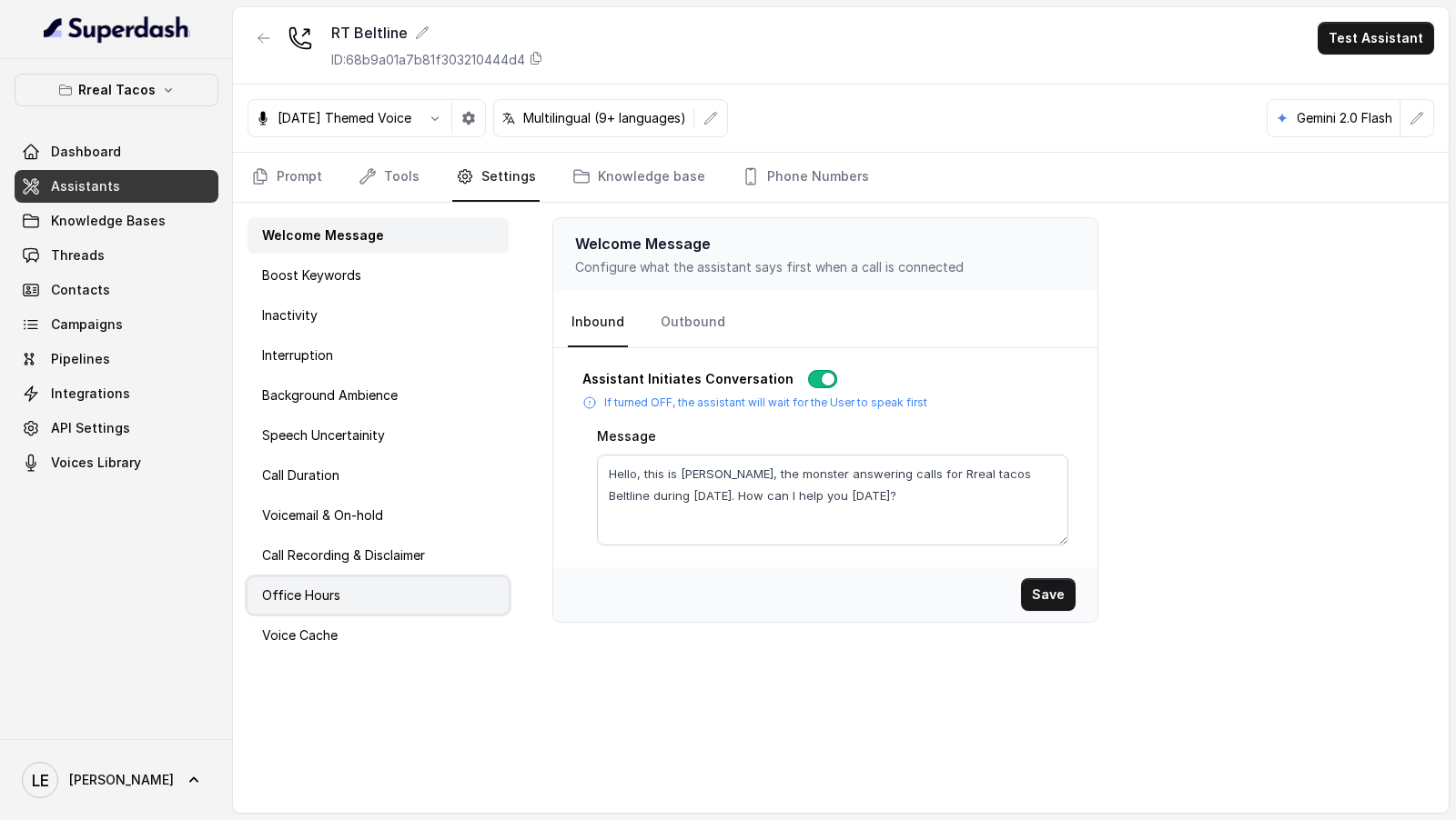
click at [370, 609] on div "Office Hours" at bounding box center [378, 596] width 261 height 37
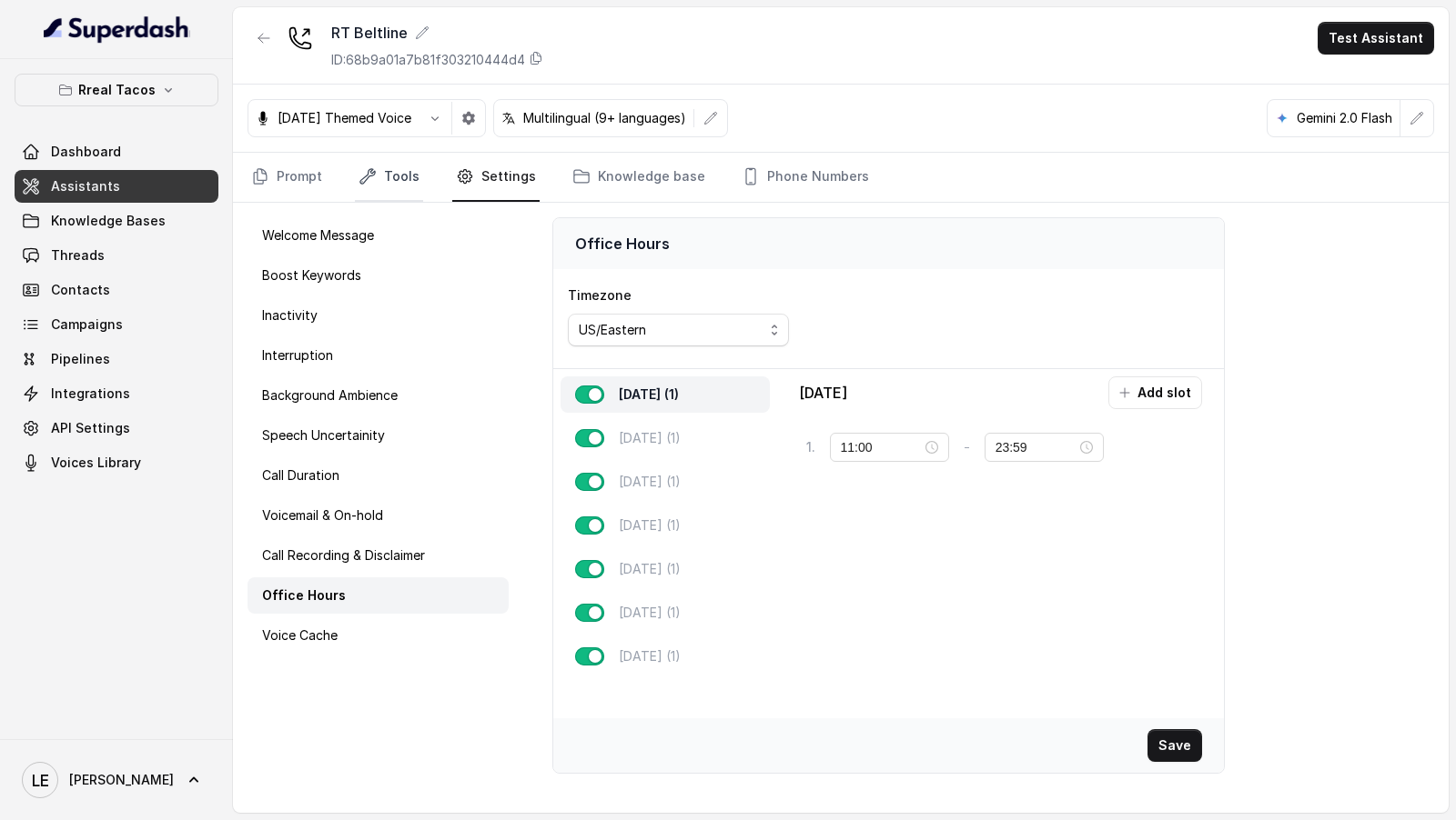
click at [384, 175] on link "Tools" at bounding box center [389, 177] width 68 height 49
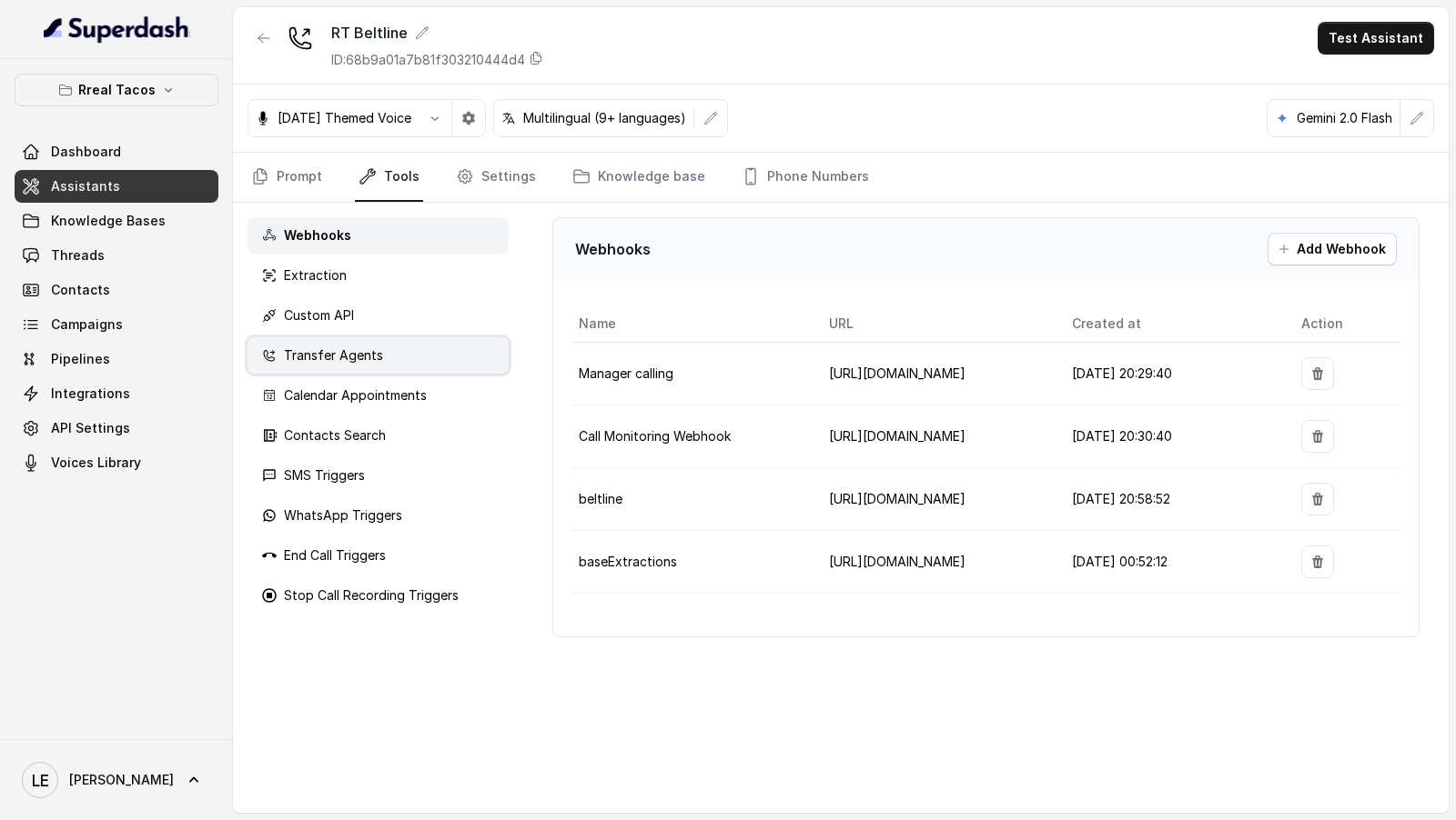
click at [327, 359] on p "Transfer Agents" at bounding box center [334, 356] width 99 height 18
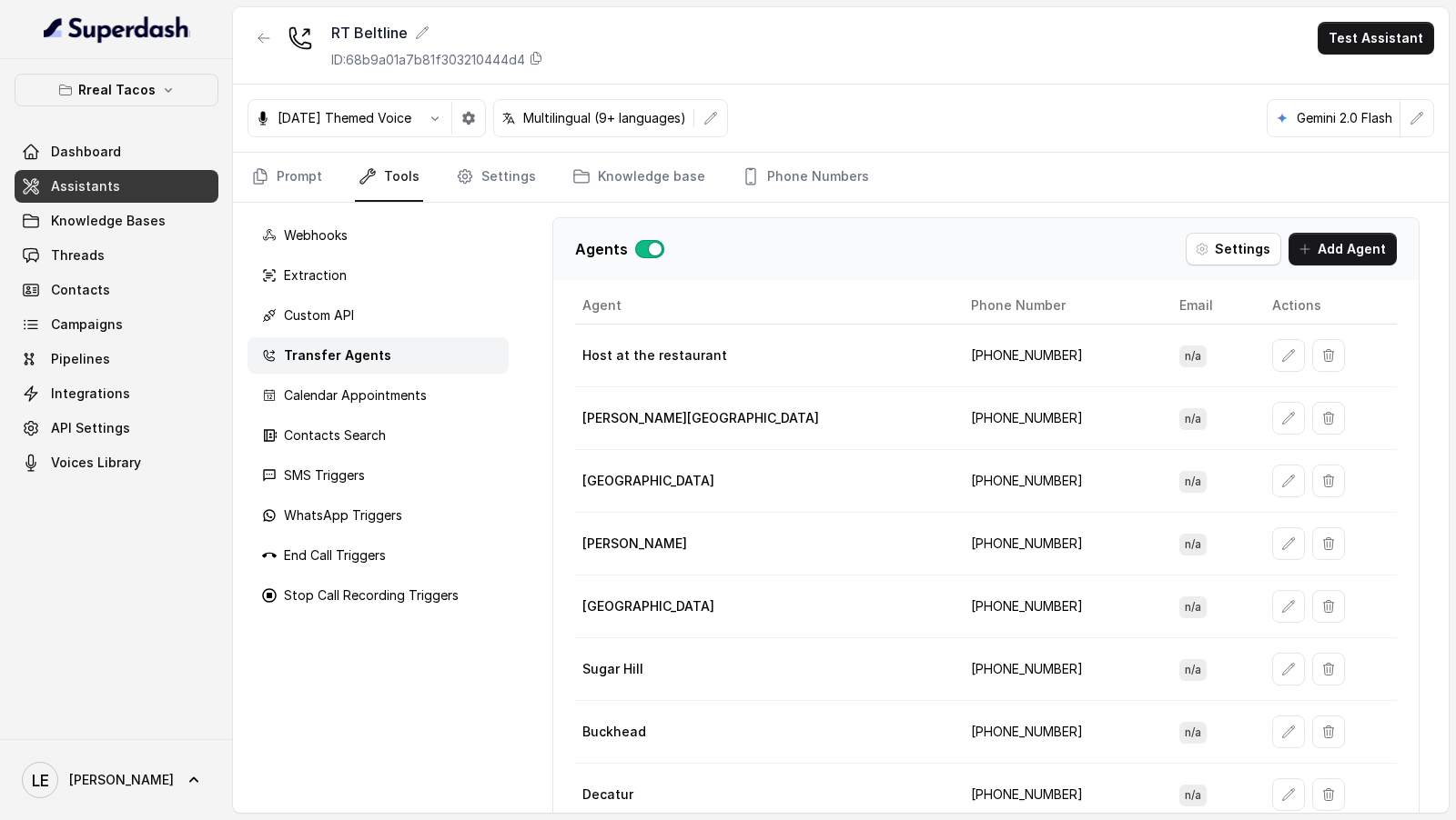
click at [631, 564] on td "[PERSON_NAME]" at bounding box center [765, 544] width 381 height 63
click at [1281, 358] on icon "button" at bounding box center [1289, 356] width 15 height 15
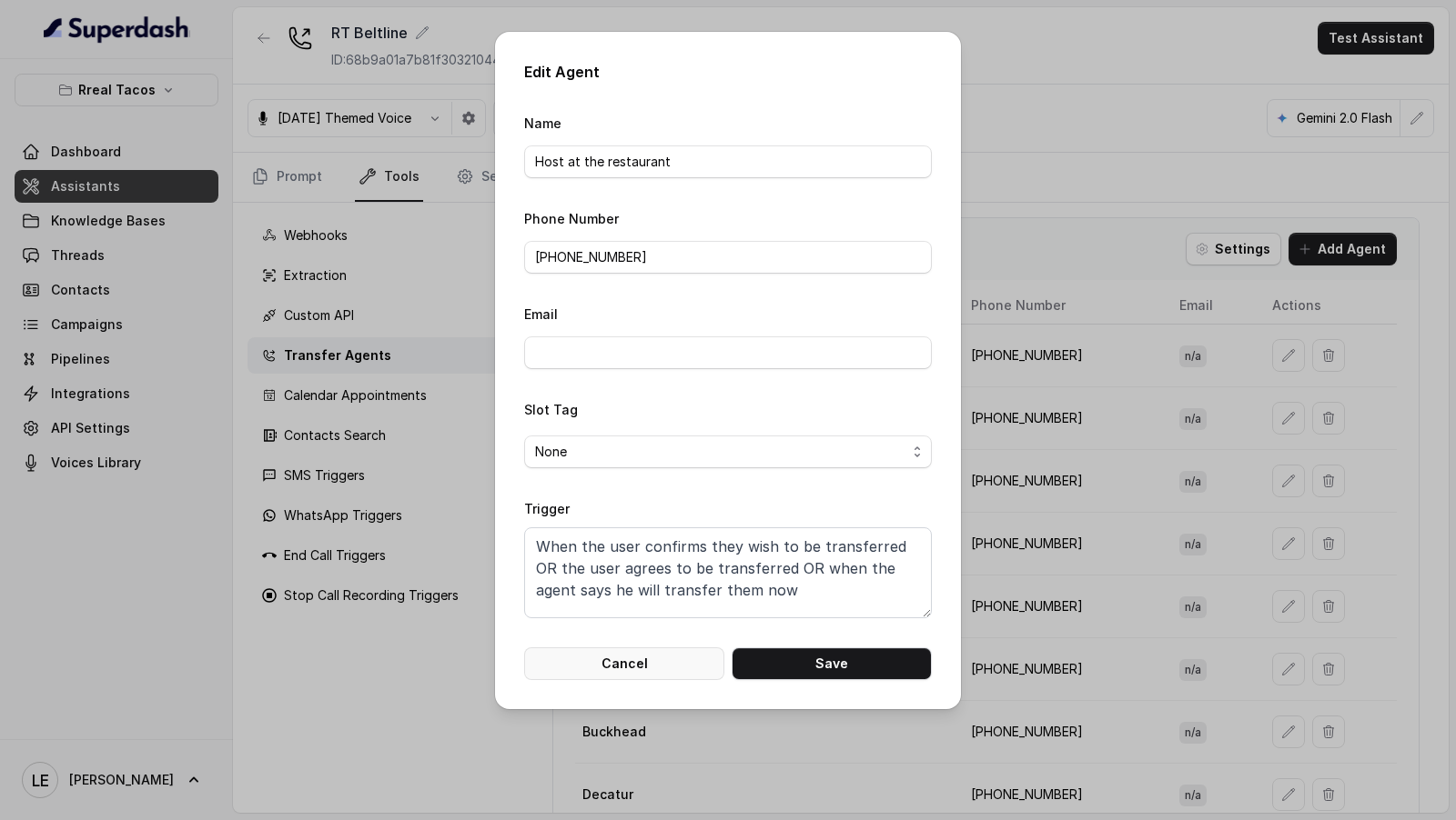
click at [645, 673] on button "Cancel" at bounding box center [625, 664] width 201 height 33
